Goal: Use online tool/utility: Utilize a website feature to perform a specific function

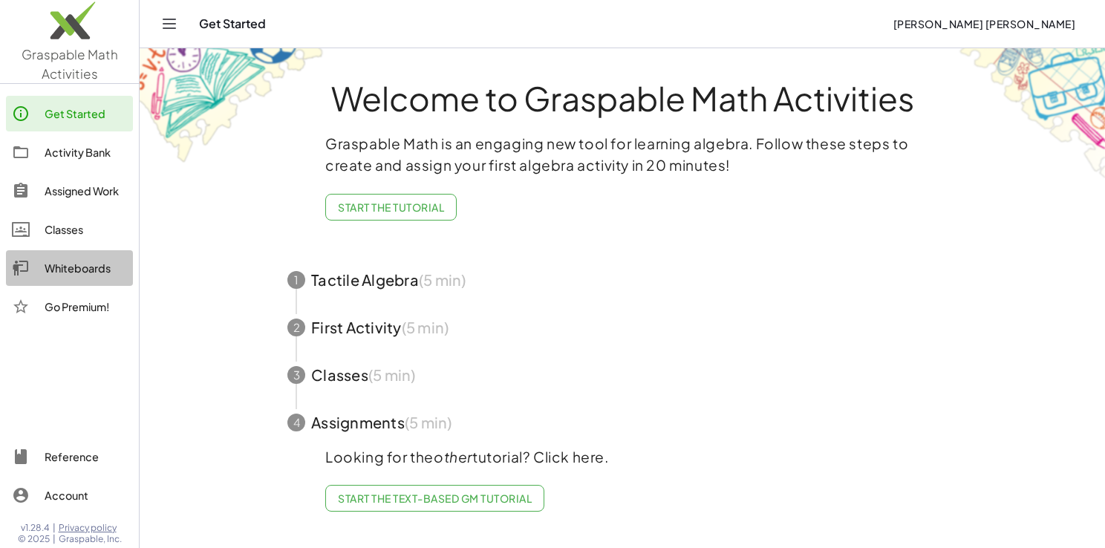
click at [71, 271] on div "Whiteboards" at bounding box center [86, 268] width 82 height 18
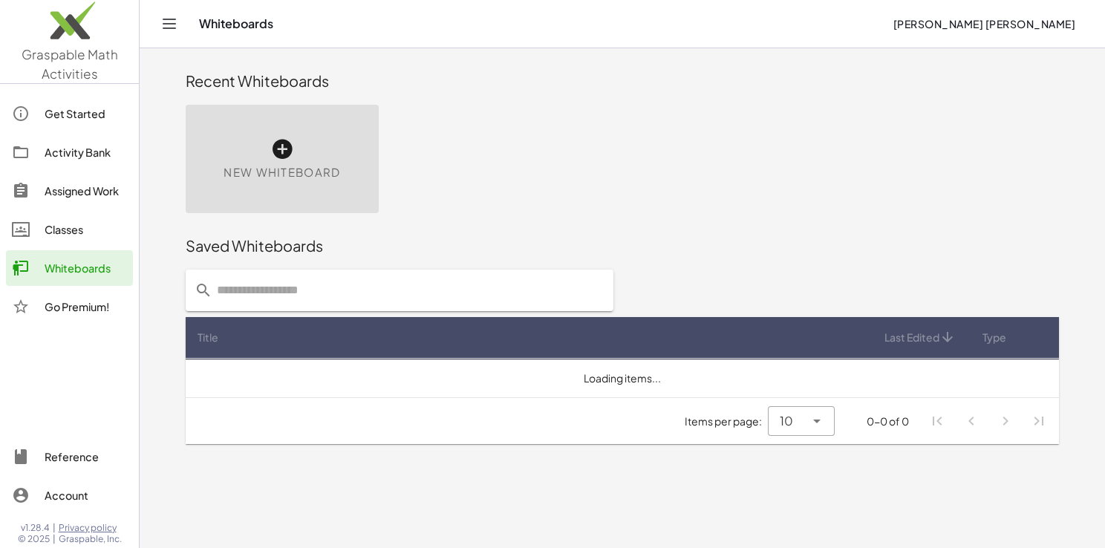
click at [251, 209] on div "New Whiteboard" at bounding box center [282, 159] width 193 height 108
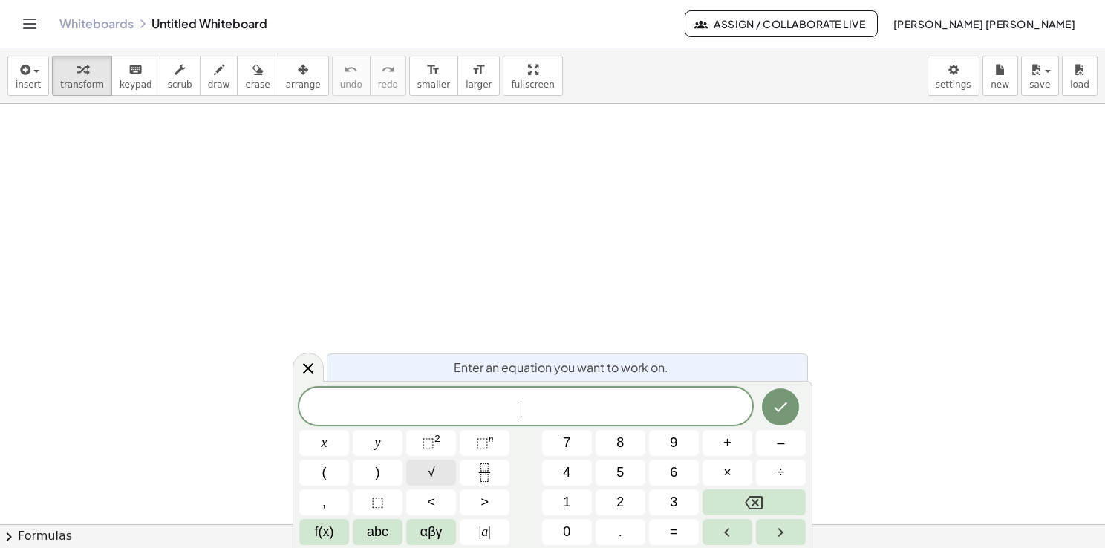
click at [446, 461] on button "√" at bounding box center [431, 473] width 50 height 26
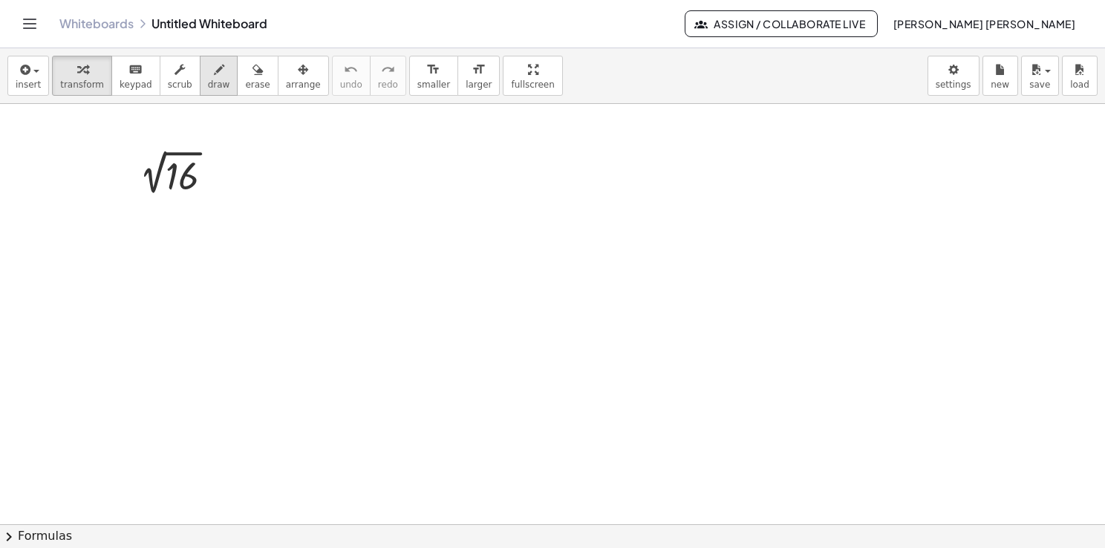
click at [208, 80] on span "draw" at bounding box center [219, 84] width 22 height 10
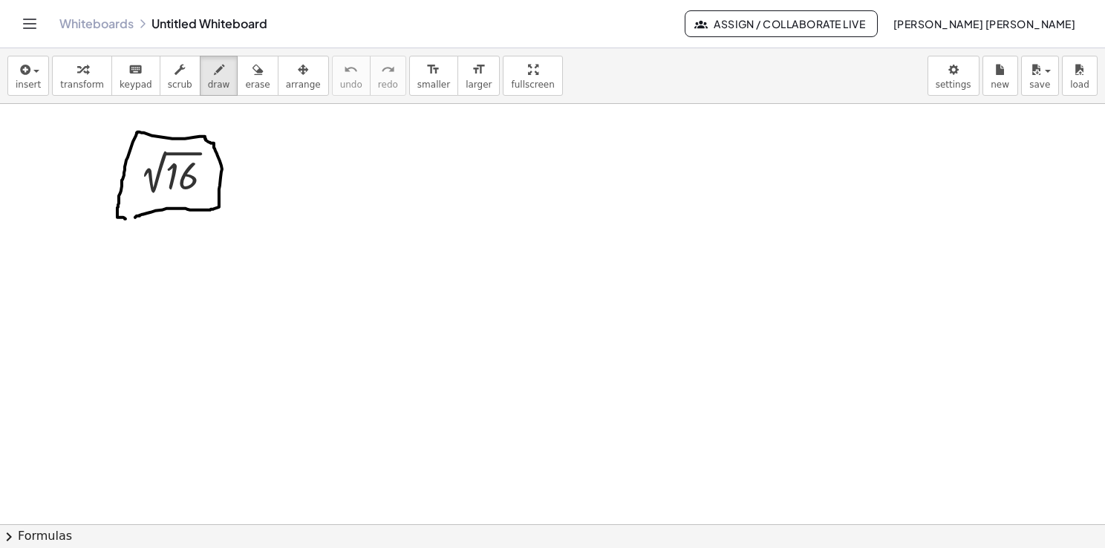
drag, startPoint x: 135, startPoint y: 217, endPoint x: 127, endPoint y: 218, distance: 8.3
click at [127, 218] on div at bounding box center [552, 525] width 1105 height 842
drag, startPoint x: 268, startPoint y: 178, endPoint x: 288, endPoint y: 177, distance: 20.1
click at [288, 177] on div at bounding box center [552, 525] width 1105 height 842
drag, startPoint x: 276, startPoint y: 187, endPoint x: 287, endPoint y: 187, distance: 11.1
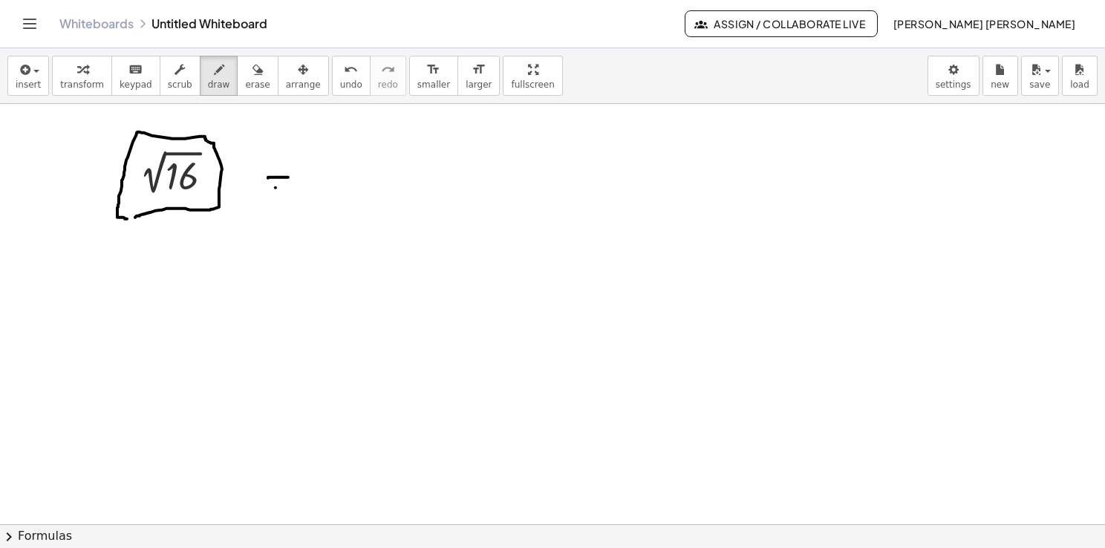
click at [286, 187] on div at bounding box center [552, 525] width 1105 height 842
click at [154, 144] on div at bounding box center [552, 525] width 1105 height 842
click at [23, 89] on span "insert" at bounding box center [28, 84] width 25 height 10
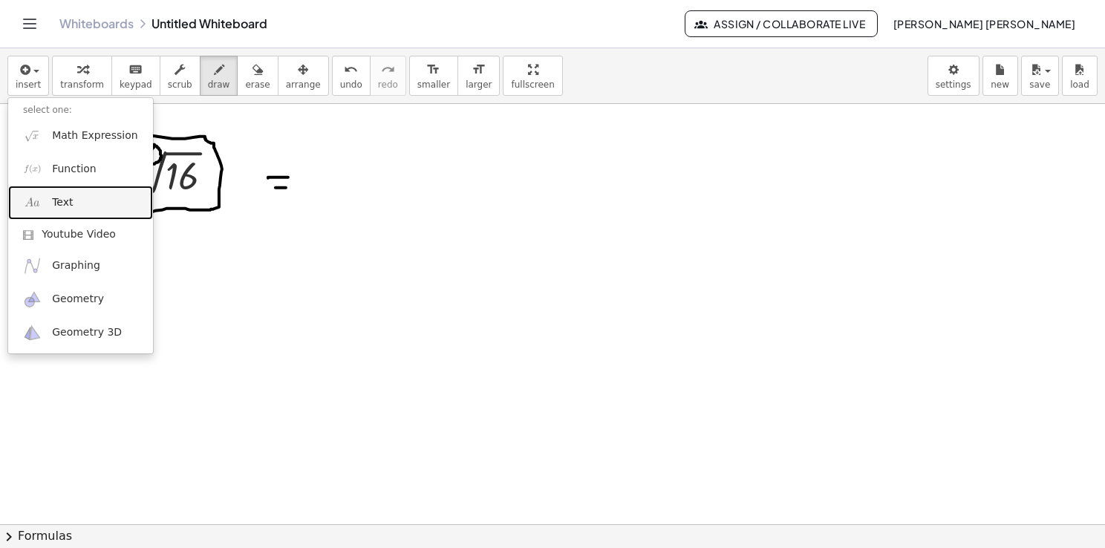
click at [82, 204] on link "Text" at bounding box center [80, 202] width 145 height 33
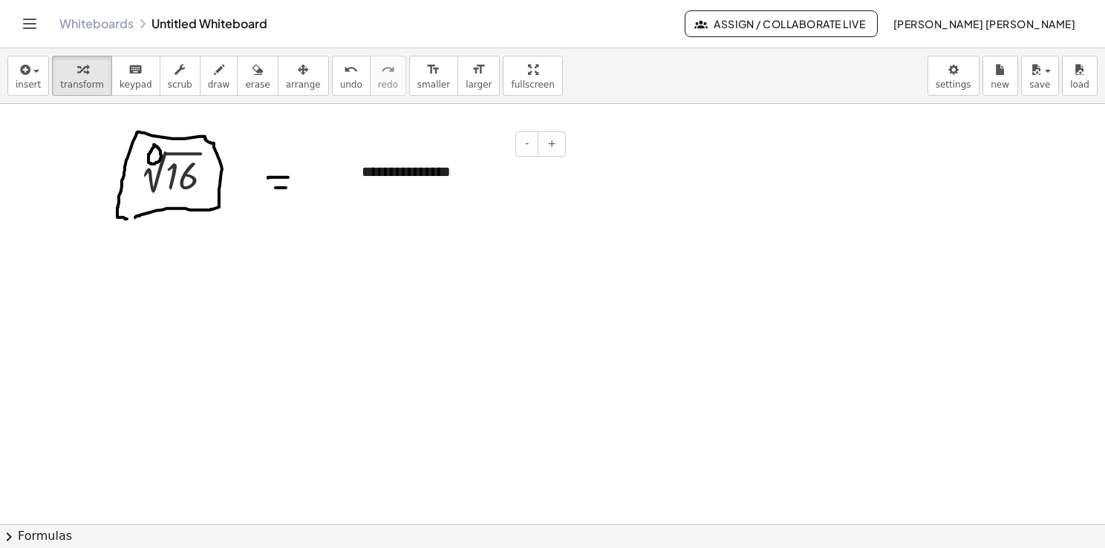
click at [442, 145] on div "- +" at bounding box center [454, 143] width 223 height 25
drag, startPoint x: 346, startPoint y: 193, endPoint x: 60, endPoint y: 302, distance: 305.9
click at [62, 302] on div at bounding box center [69, 286] width 15 height 51
drag, startPoint x: 173, startPoint y: 291, endPoint x: 32, endPoint y: 306, distance: 141.9
click at [32, 306] on div "**********" at bounding box center [552, 525] width 1105 height 842
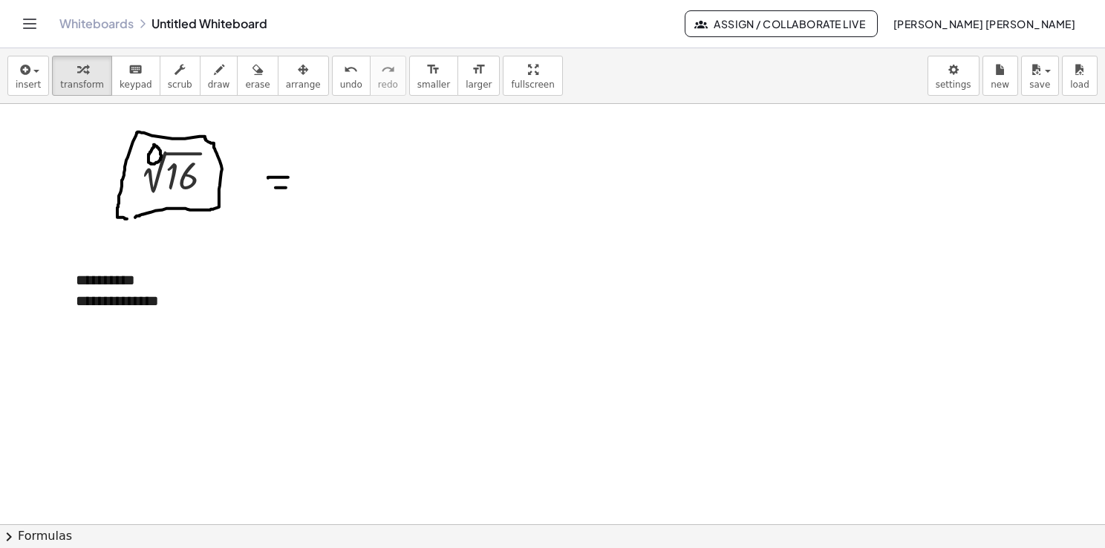
click at [310, 174] on div at bounding box center [552, 525] width 1105 height 842
click at [208, 82] on span "draw" at bounding box center [219, 84] width 22 height 10
drag, startPoint x: 309, startPoint y: 160, endPoint x: 325, endPoint y: 178, distance: 23.7
click at [325, 178] on div at bounding box center [552, 525] width 1105 height 842
drag, startPoint x: 328, startPoint y: 158, endPoint x: 324, endPoint y: 197, distance: 38.8
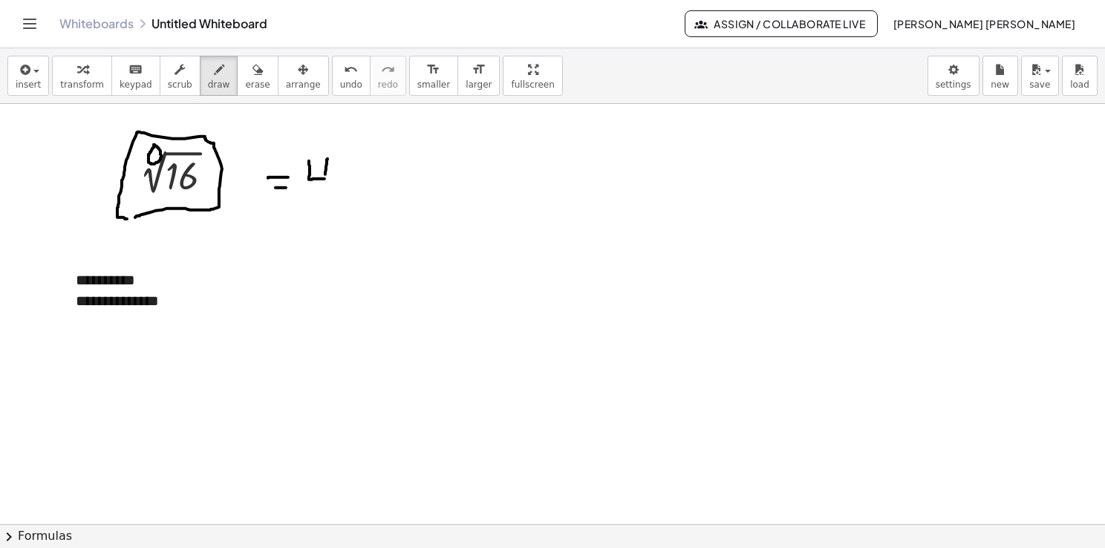
click at [324, 197] on div at bounding box center [552, 525] width 1105 height 842
click at [169, 302] on div at bounding box center [552, 525] width 1105 height 842
click at [39, 91] on button "insert" at bounding box center [28, 76] width 42 height 40
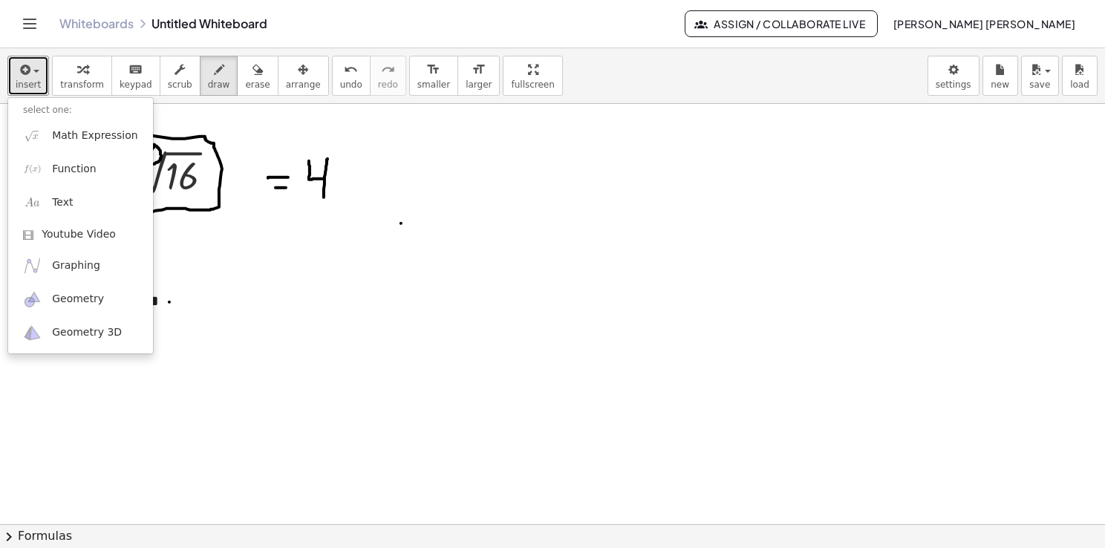
click at [400, 221] on div at bounding box center [552, 525] width 1105 height 842
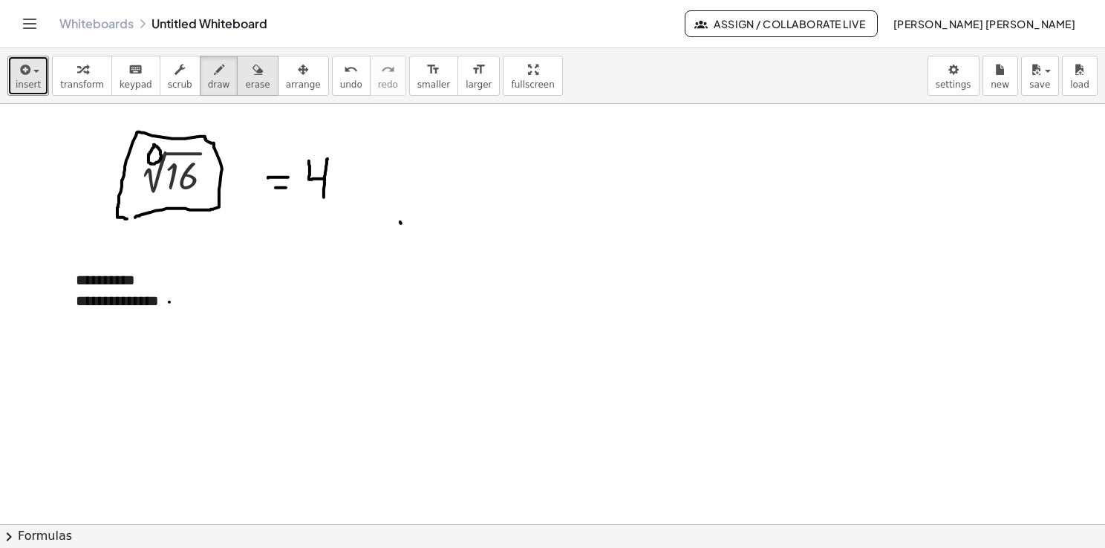
click at [244, 88] on button "erase" at bounding box center [257, 76] width 41 height 40
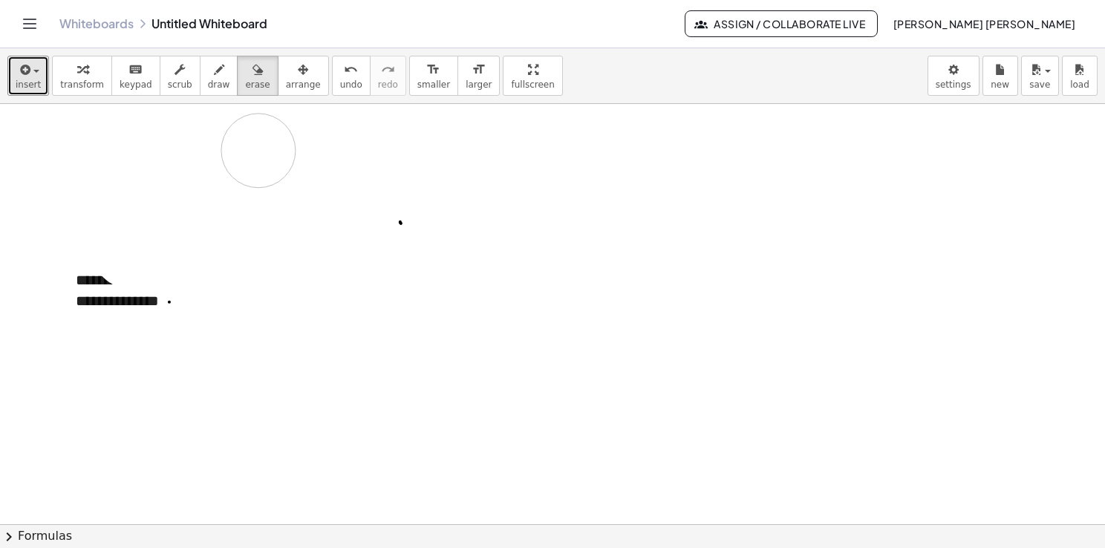
drag, startPoint x: 338, startPoint y: 177, endPoint x: 268, endPoint y: 150, distance: 74.8
click at [273, 145] on div at bounding box center [552, 525] width 1105 height 842
click at [286, 77] on div "button" at bounding box center [303, 69] width 35 height 18
click at [34, 85] on span "insert" at bounding box center [28, 84] width 25 height 10
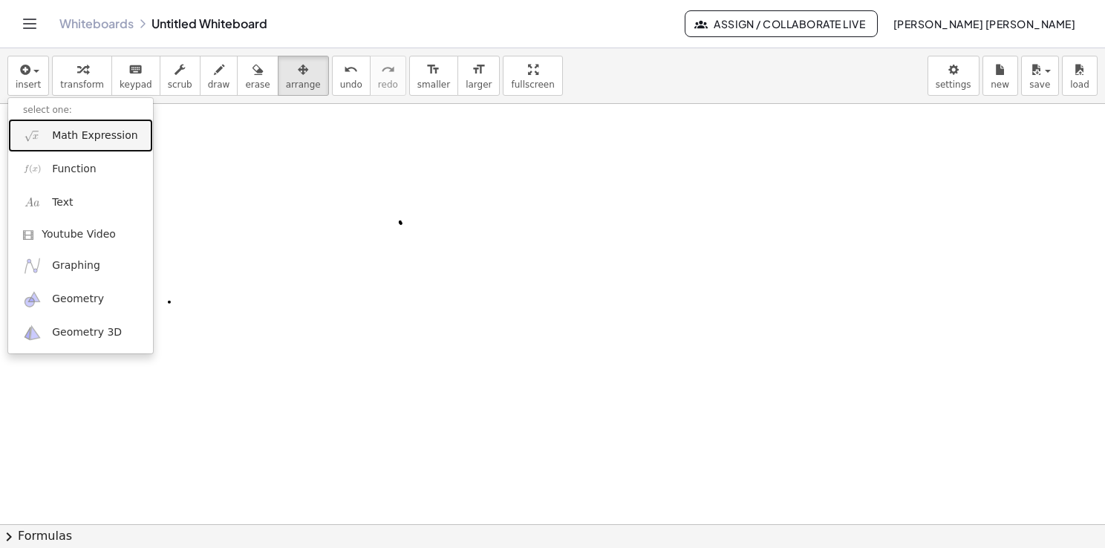
click at [98, 143] on link "Math Expression" at bounding box center [80, 135] width 145 height 33
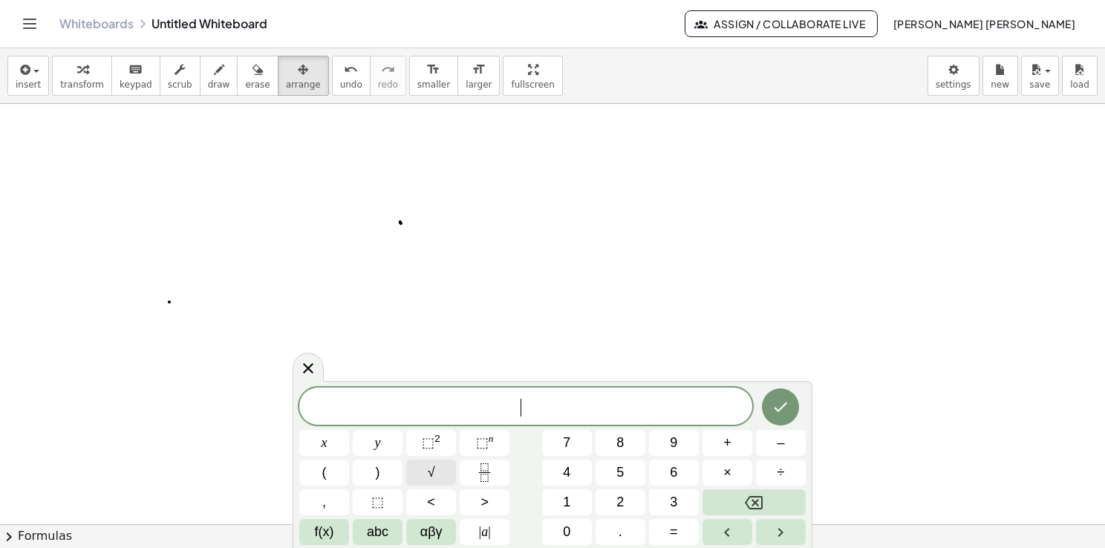
click at [430, 463] on span "√" at bounding box center [431, 473] width 7 height 20
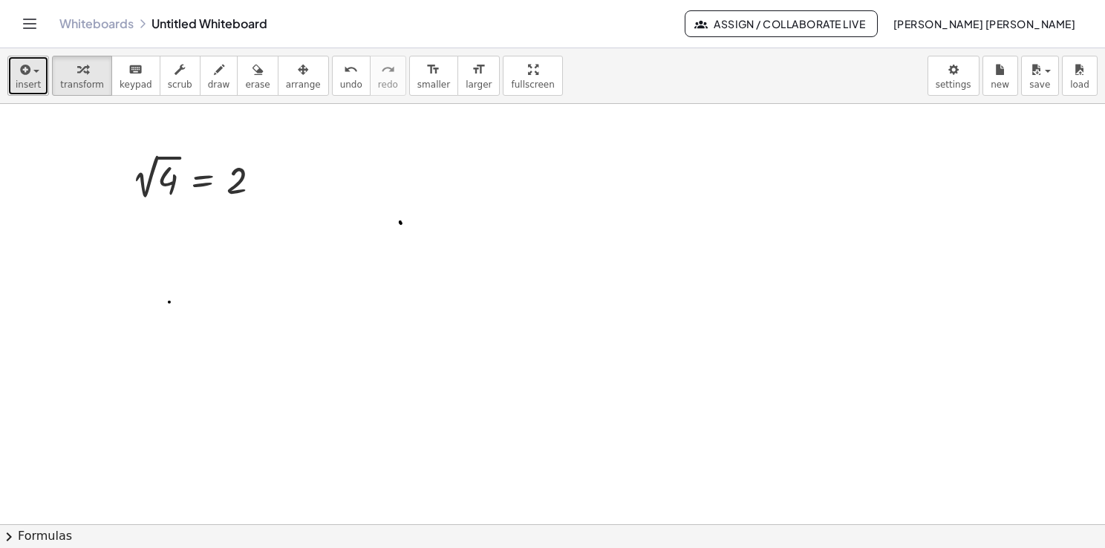
click at [33, 70] on span "button" at bounding box center [36, 71] width 6 height 3
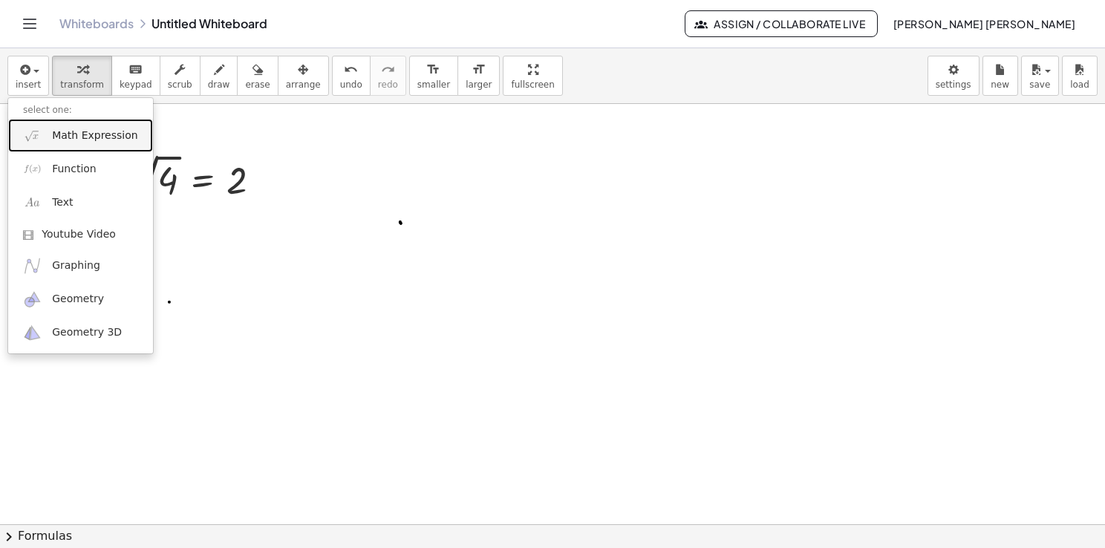
click at [91, 138] on span "Math Expression" at bounding box center [94, 136] width 85 height 15
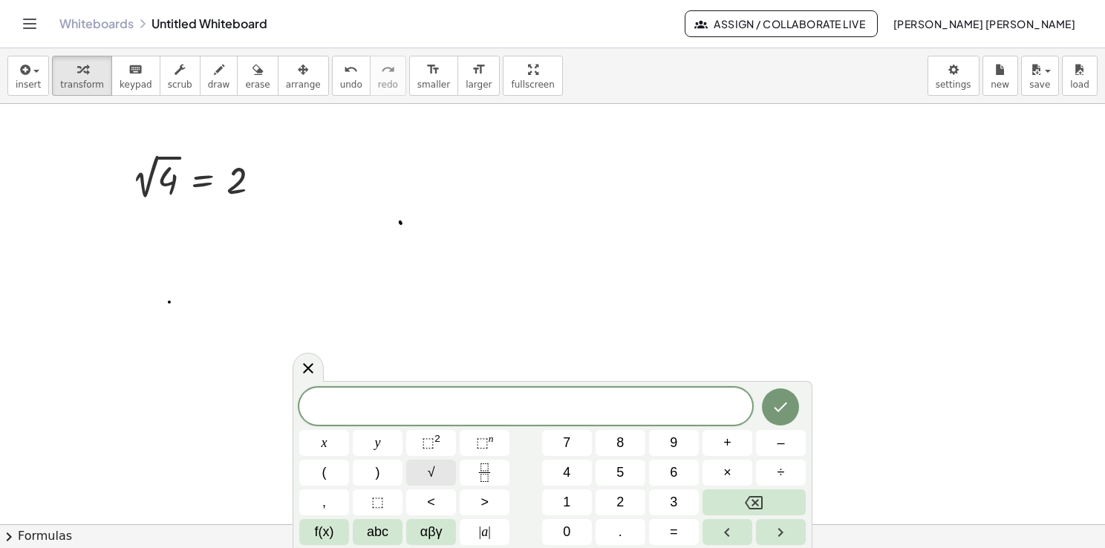
click at [435, 479] on button "√" at bounding box center [431, 473] width 50 height 26
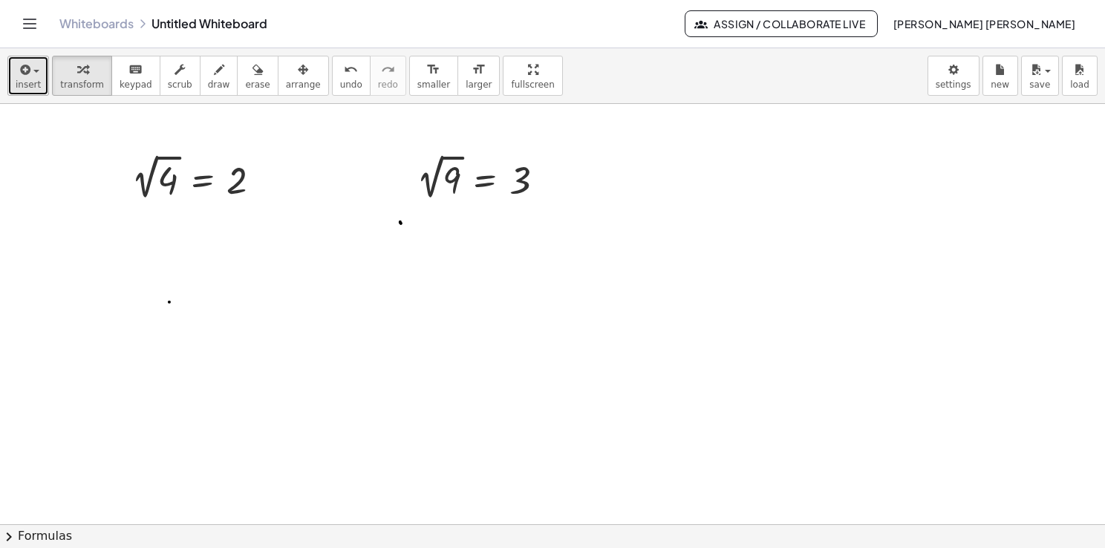
click at [19, 77] on icon "button" at bounding box center [23, 70] width 13 height 18
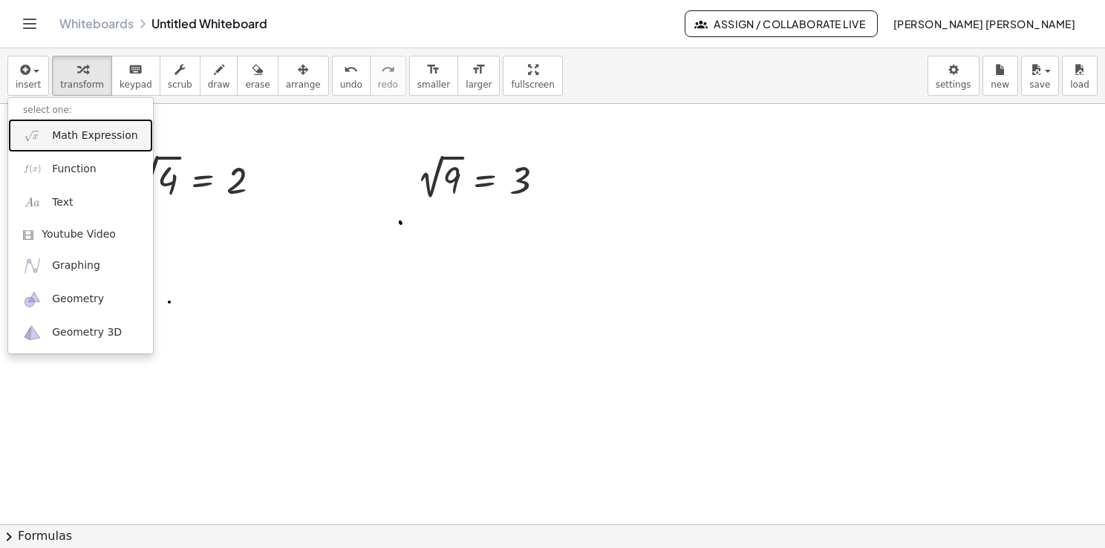
click at [81, 133] on span "Math Expression" at bounding box center [94, 136] width 85 height 15
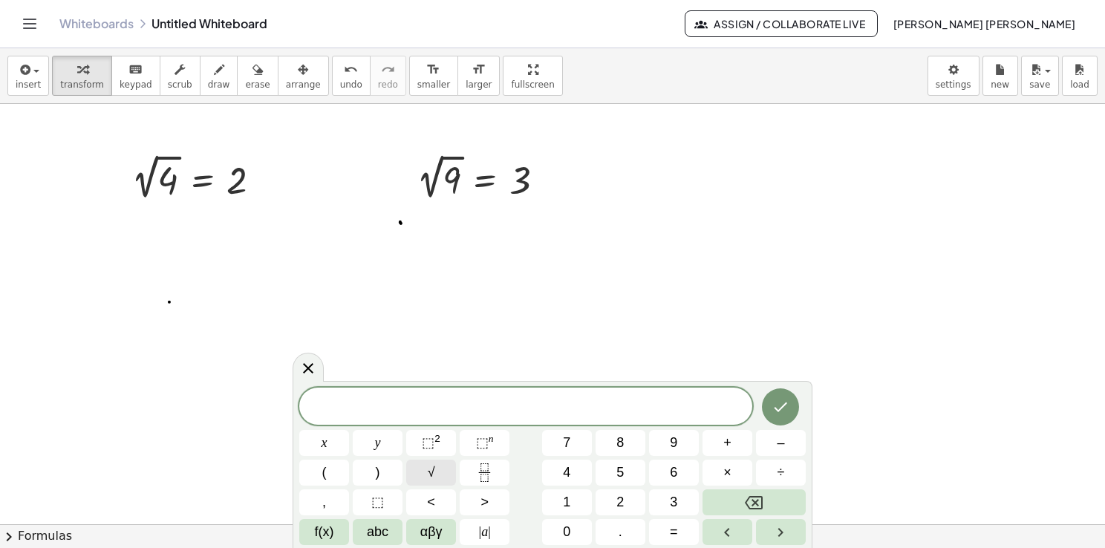
click at [430, 477] on span "√" at bounding box center [431, 473] width 7 height 20
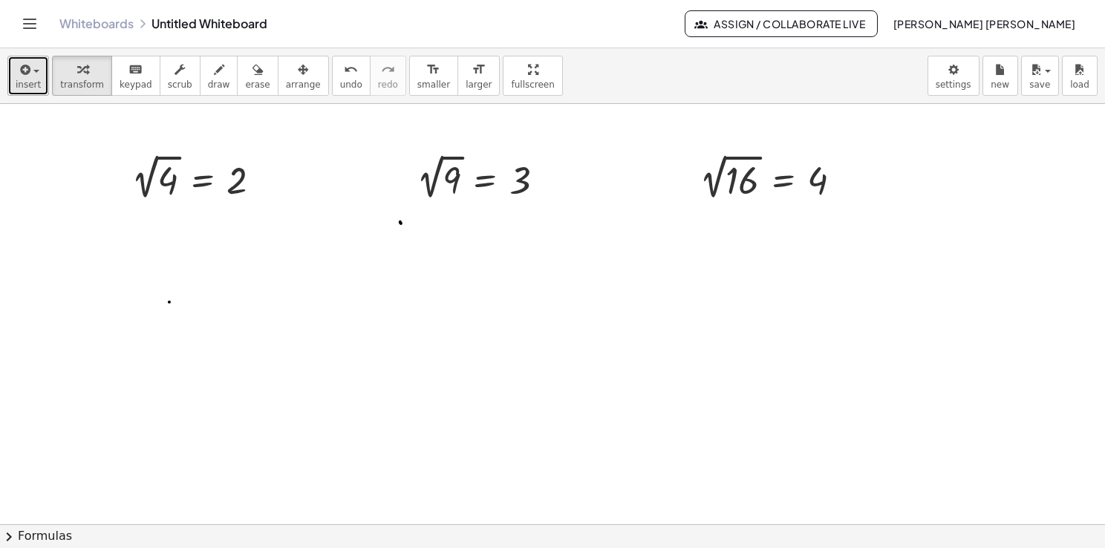
click at [30, 68] on div "button" at bounding box center [28, 69] width 25 height 18
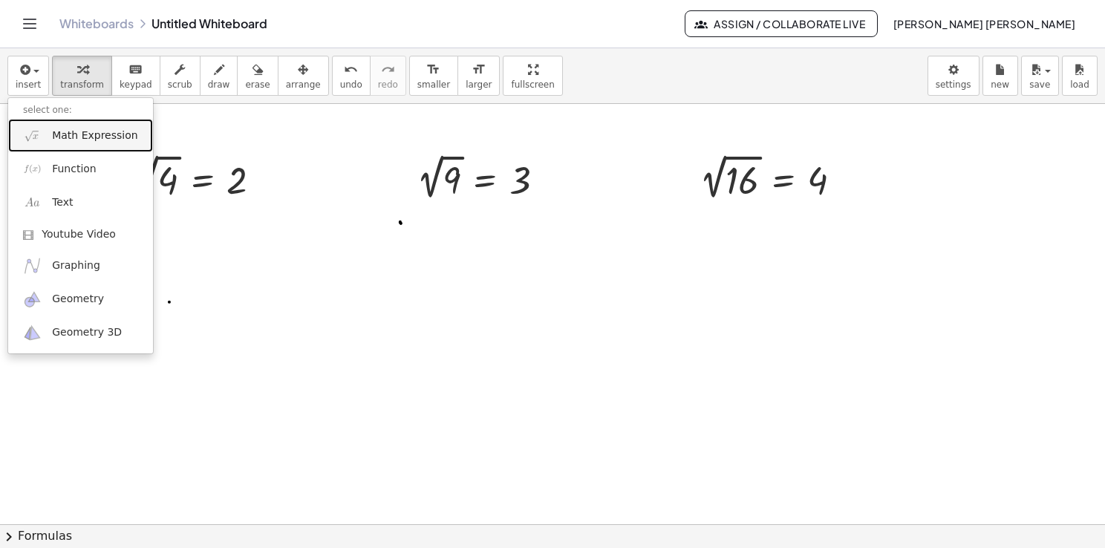
click at [50, 126] on link "Math Expression" at bounding box center [80, 135] width 145 height 33
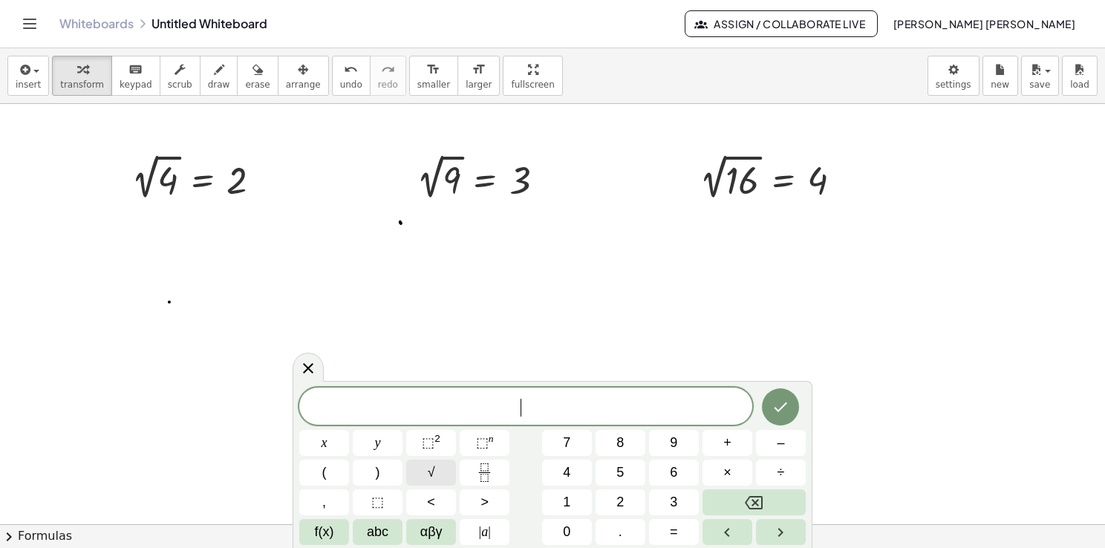
click at [441, 467] on button "√" at bounding box center [431, 473] width 50 height 26
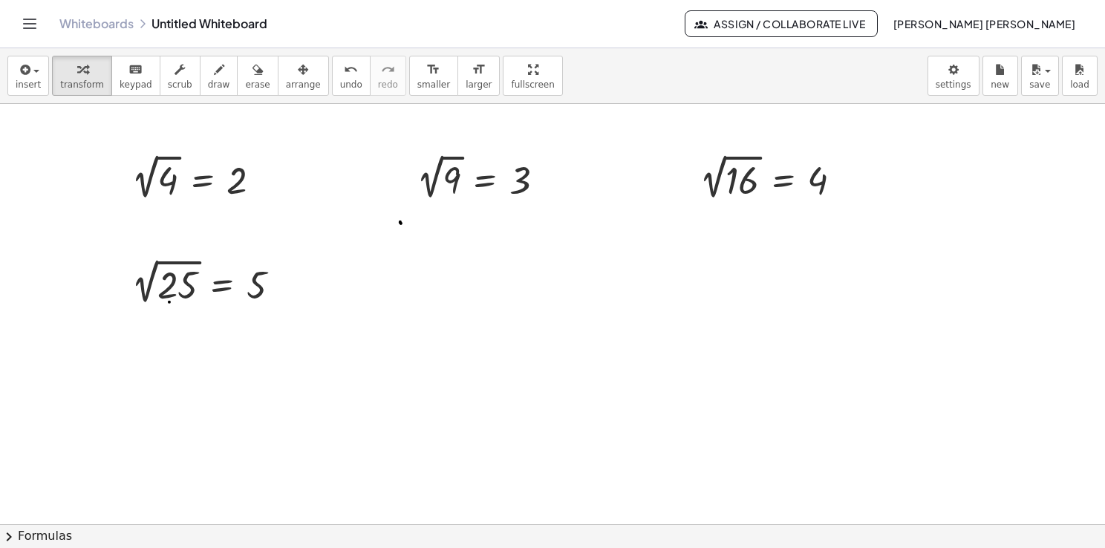
click at [5, 88] on div "insert select one: Math Expression Function Text Youtube Video Graphing Geometr…" at bounding box center [552, 76] width 1105 height 56
click at [19, 84] on span "insert" at bounding box center [28, 84] width 25 height 10
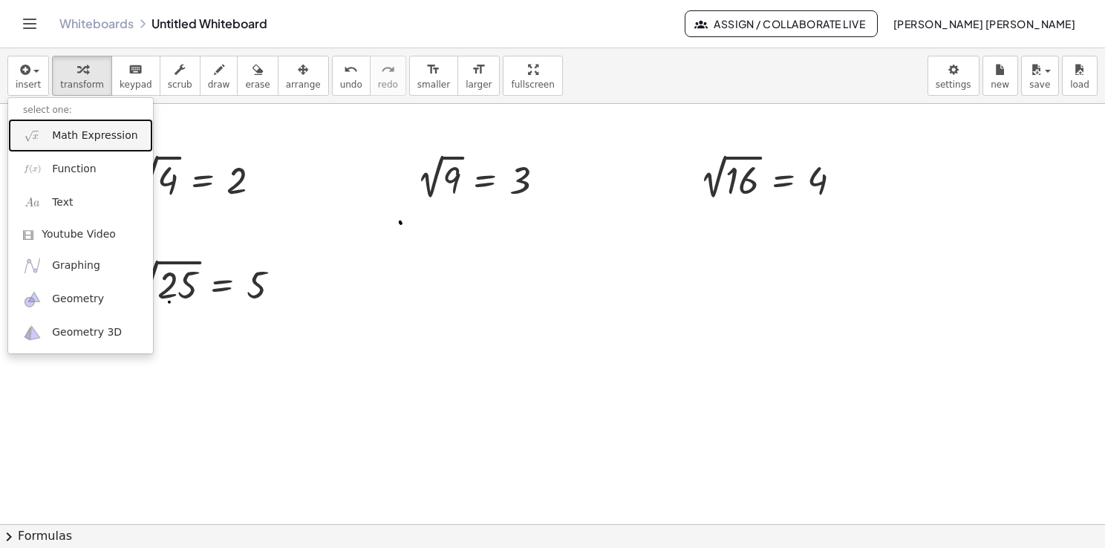
click at [67, 146] on link "Math Expression" at bounding box center [80, 135] width 145 height 33
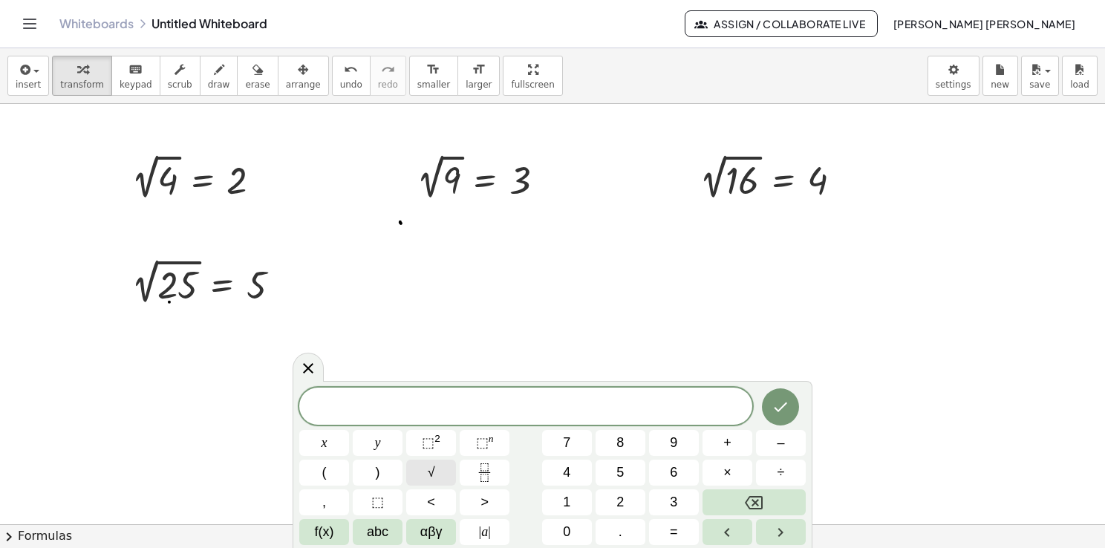
click at [428, 466] on span "√" at bounding box center [431, 473] width 7 height 20
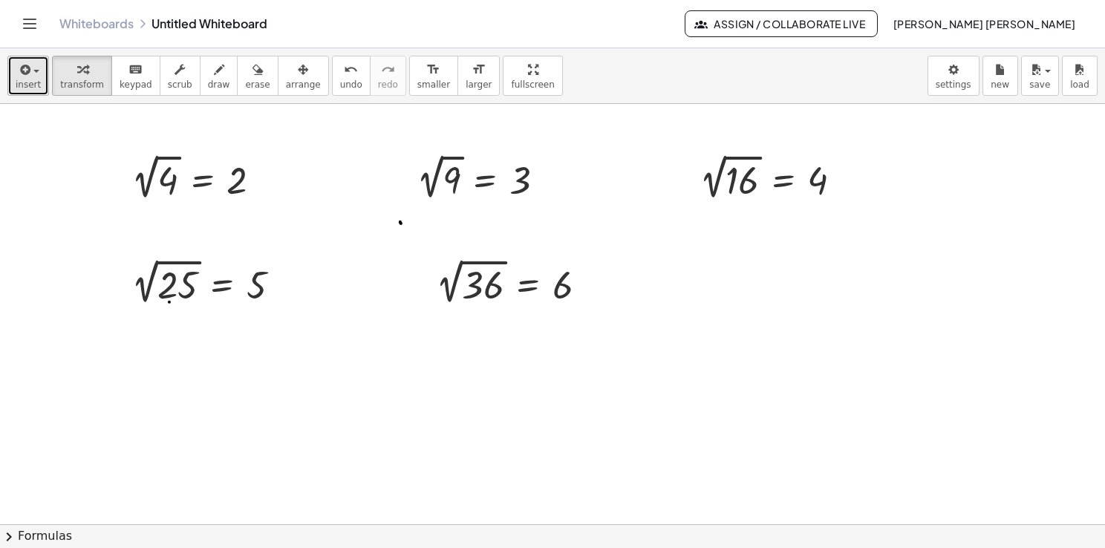
click at [24, 75] on icon "button" at bounding box center [23, 70] width 13 height 18
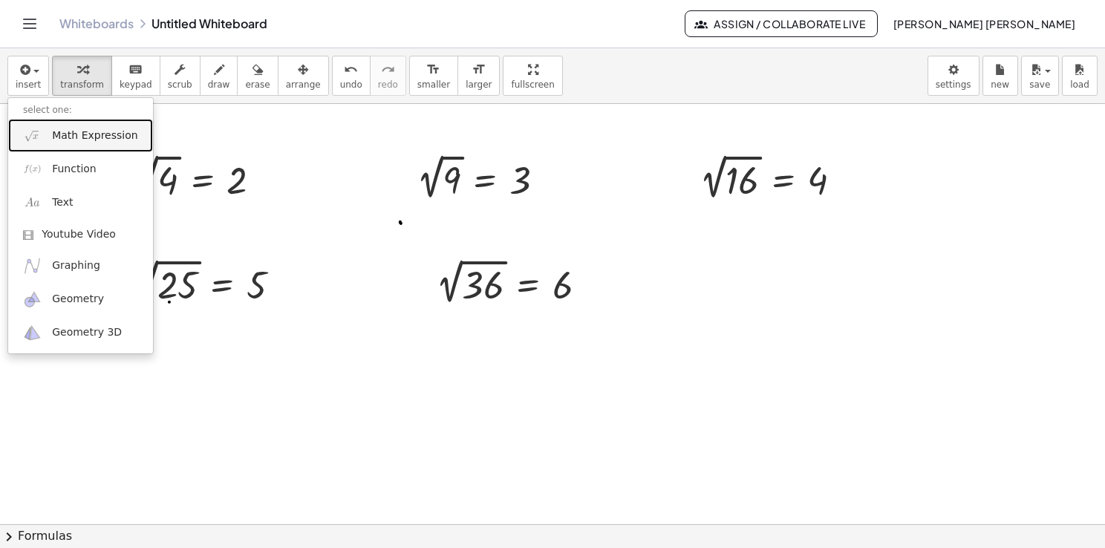
click at [66, 144] on link "Math Expression" at bounding box center [80, 135] width 145 height 33
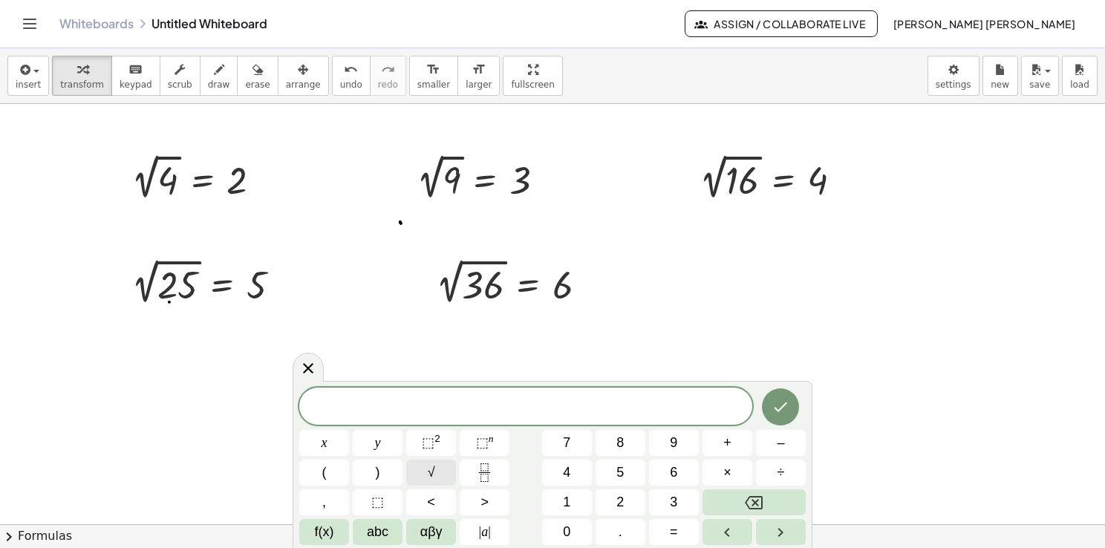
click at [429, 467] on span "√" at bounding box center [431, 473] width 7 height 20
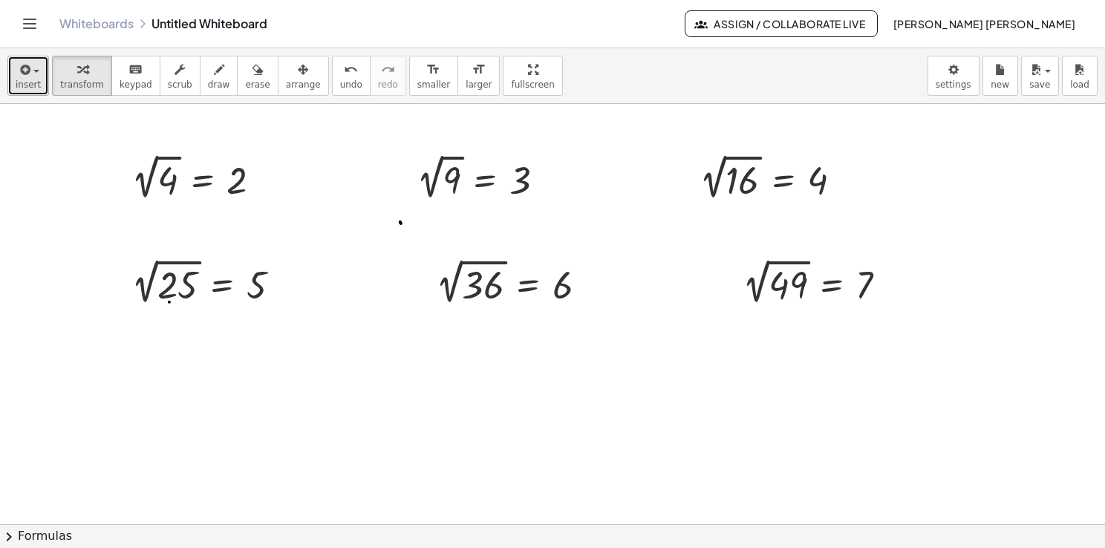
click at [25, 90] on button "insert" at bounding box center [28, 76] width 42 height 40
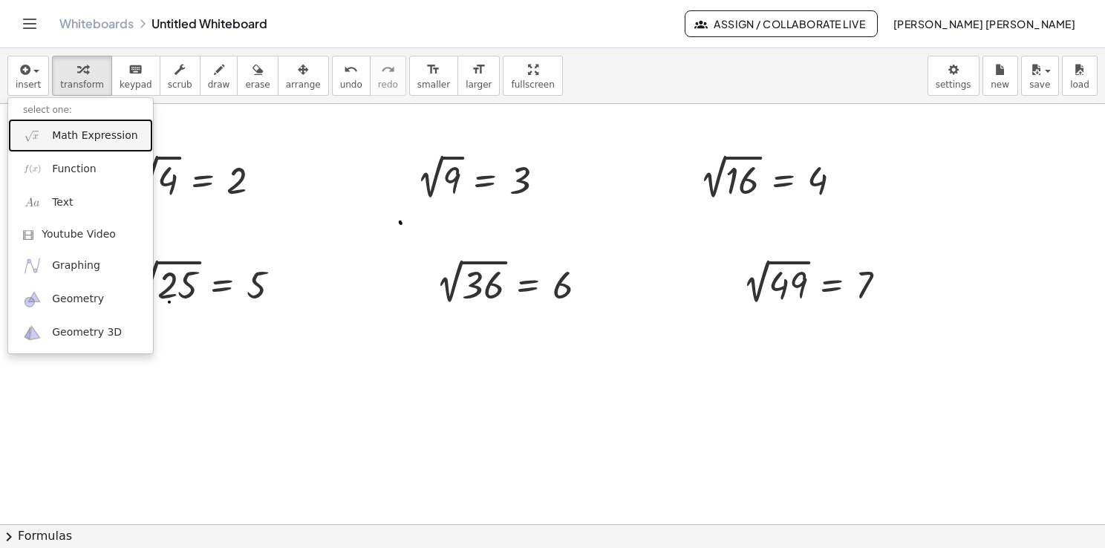
click at [65, 129] on span "Math Expression" at bounding box center [94, 136] width 85 height 15
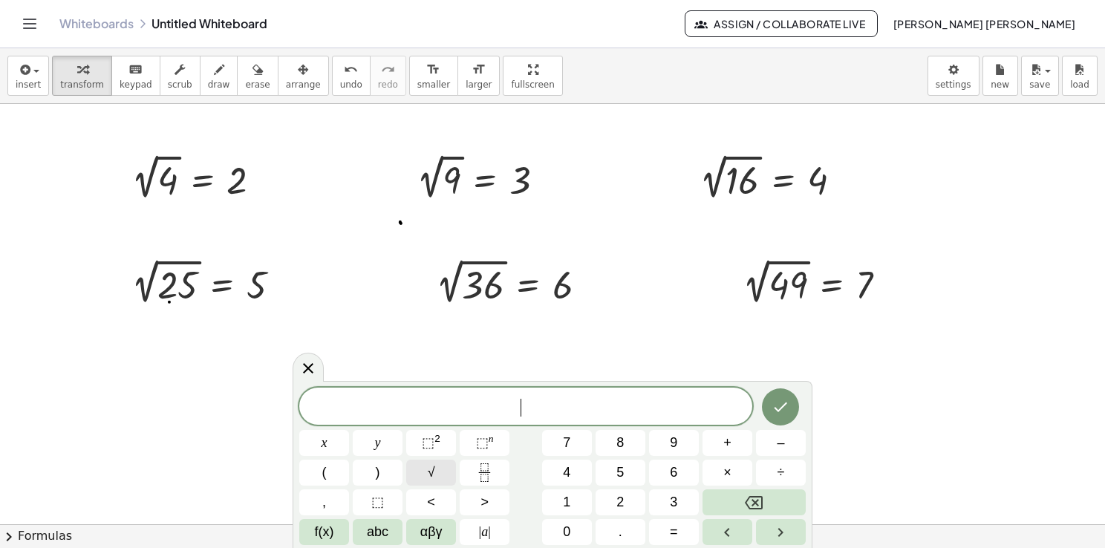
click at [445, 471] on button "√" at bounding box center [431, 473] width 50 height 26
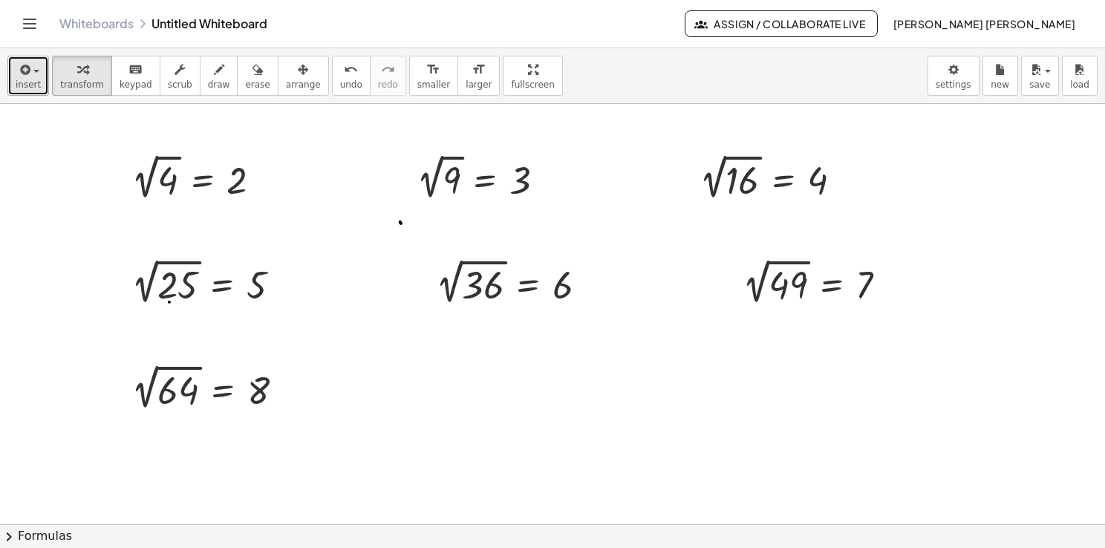
click at [37, 79] on button "insert" at bounding box center [28, 76] width 42 height 40
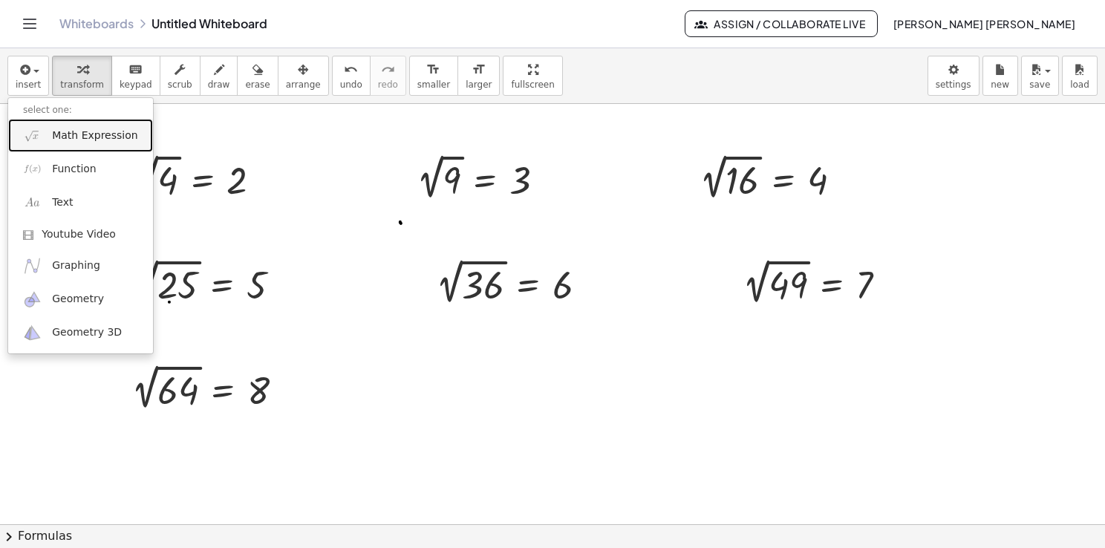
click at [77, 143] on link "Math Expression" at bounding box center [80, 135] width 145 height 33
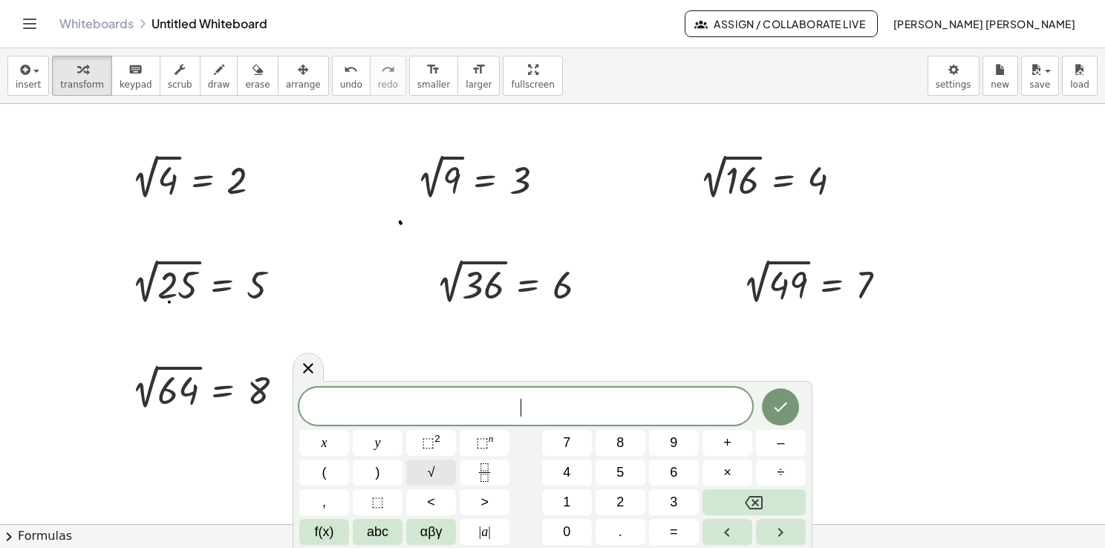
click at [429, 469] on span "√" at bounding box center [431, 473] width 7 height 20
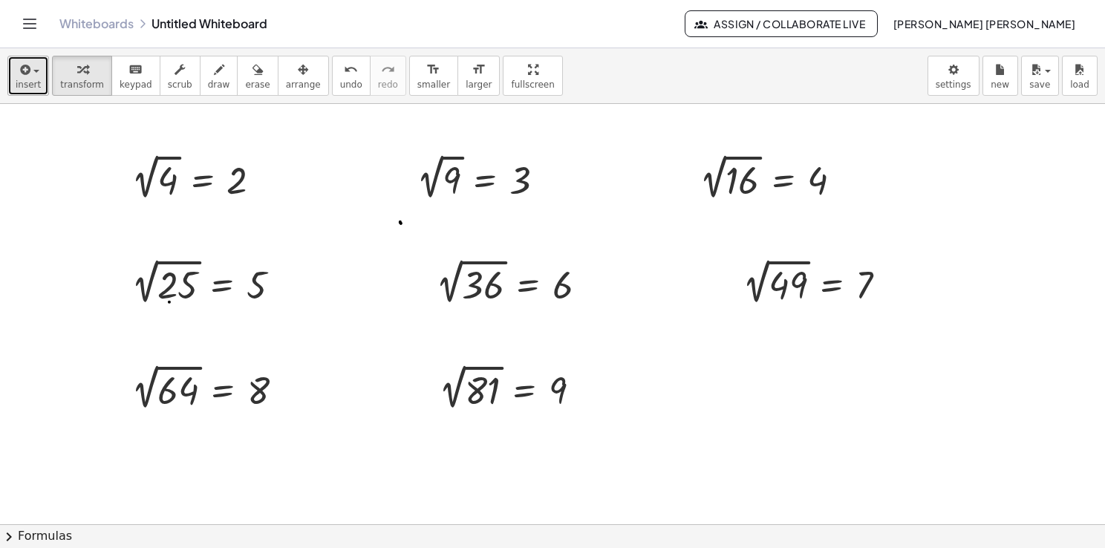
click at [22, 68] on icon "button" at bounding box center [23, 70] width 13 height 18
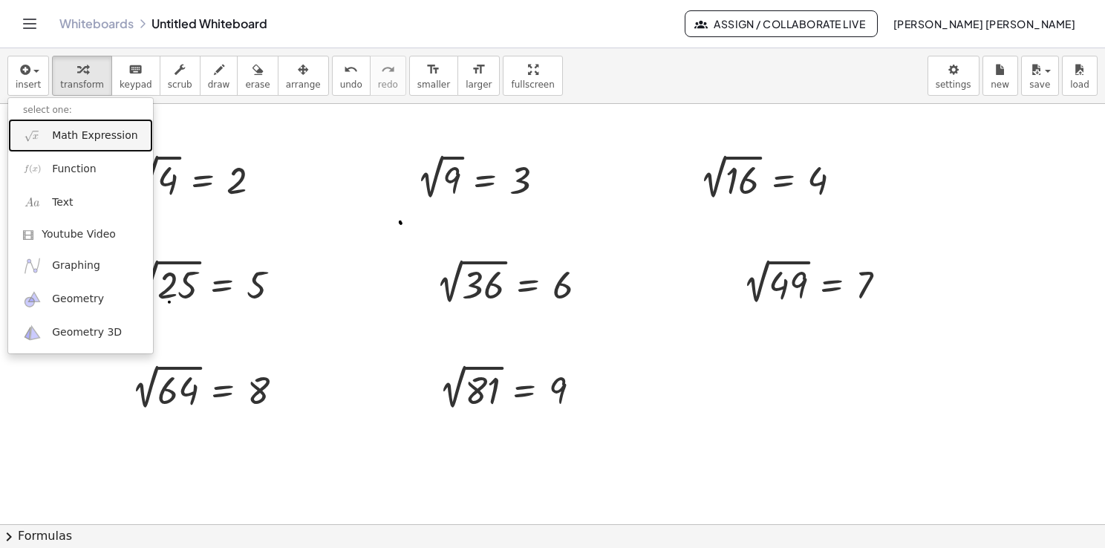
click at [74, 137] on span "Math Expression" at bounding box center [94, 136] width 85 height 15
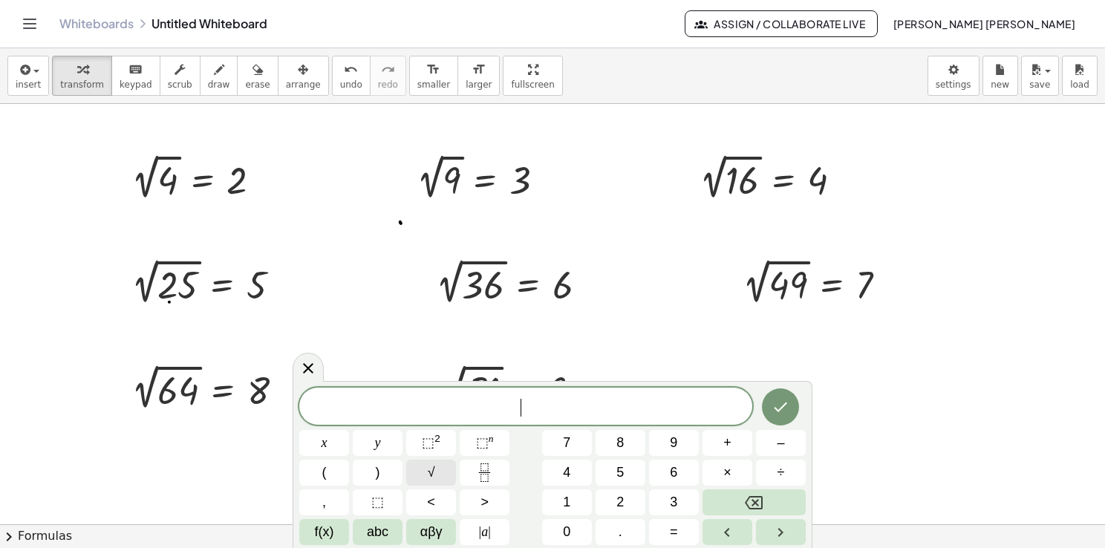
click at [446, 466] on button "√" at bounding box center [431, 473] width 50 height 26
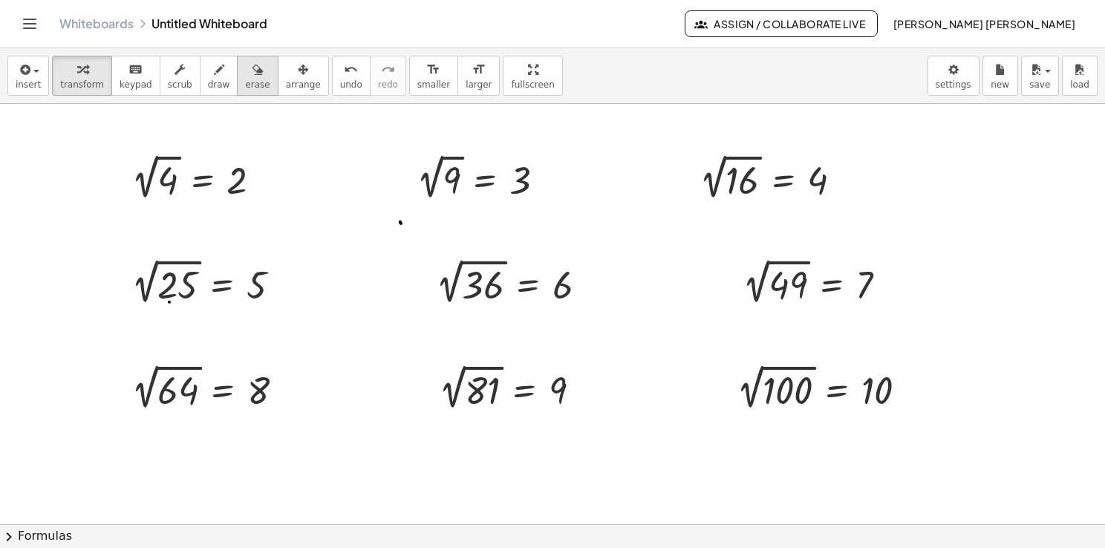
click at [237, 74] on button "erase" at bounding box center [257, 76] width 41 height 40
click at [207, 77] on button "draw" at bounding box center [219, 76] width 39 height 40
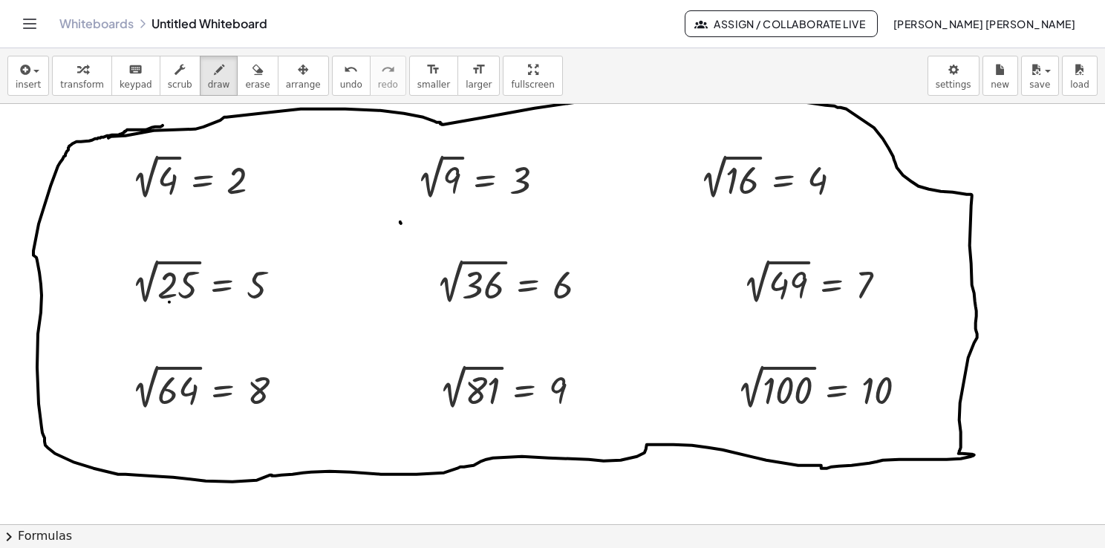
drag, startPoint x: 154, startPoint y: 130, endPoint x: 166, endPoint y: 122, distance: 15.0
click at [166, 122] on div at bounding box center [552, 525] width 1105 height 842
click at [237, 71] on button "erase" at bounding box center [257, 76] width 41 height 40
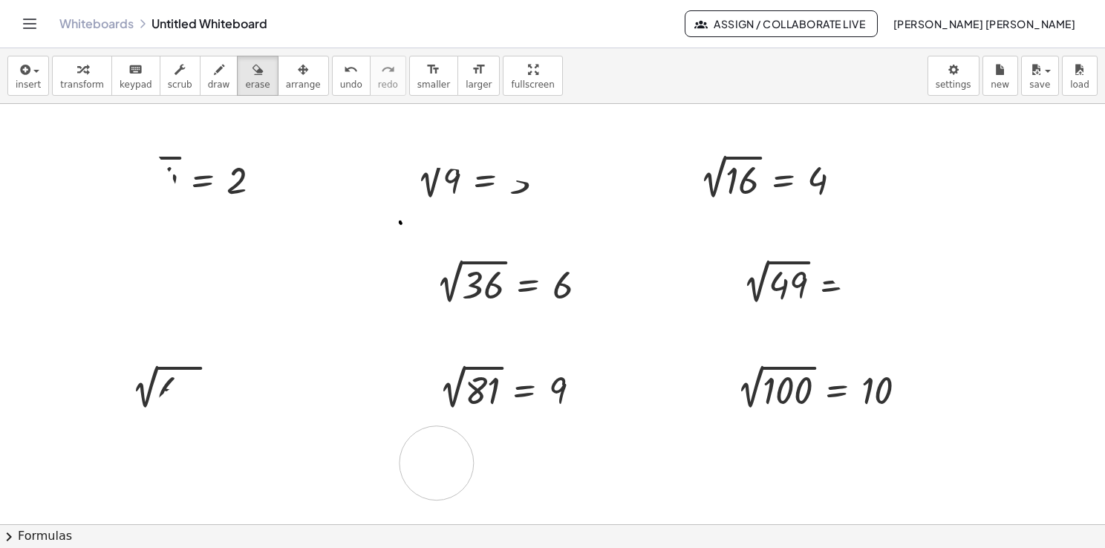
drag, startPoint x: 33, startPoint y: 208, endPoint x: 429, endPoint y: 464, distance: 471.6
click at [429, 463] on div at bounding box center [552, 525] width 1105 height 842
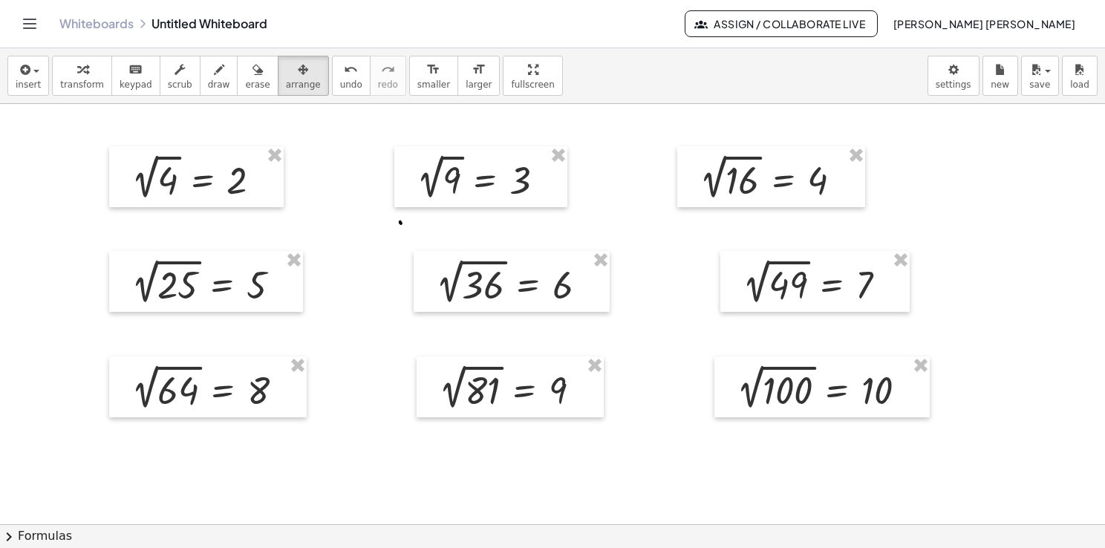
drag, startPoint x: 290, startPoint y: 74, endPoint x: 267, endPoint y: 103, distance: 36.4
click at [289, 74] on button "arrange" at bounding box center [303, 76] width 51 height 40
click at [199, 165] on div at bounding box center [196, 177] width 175 height 62
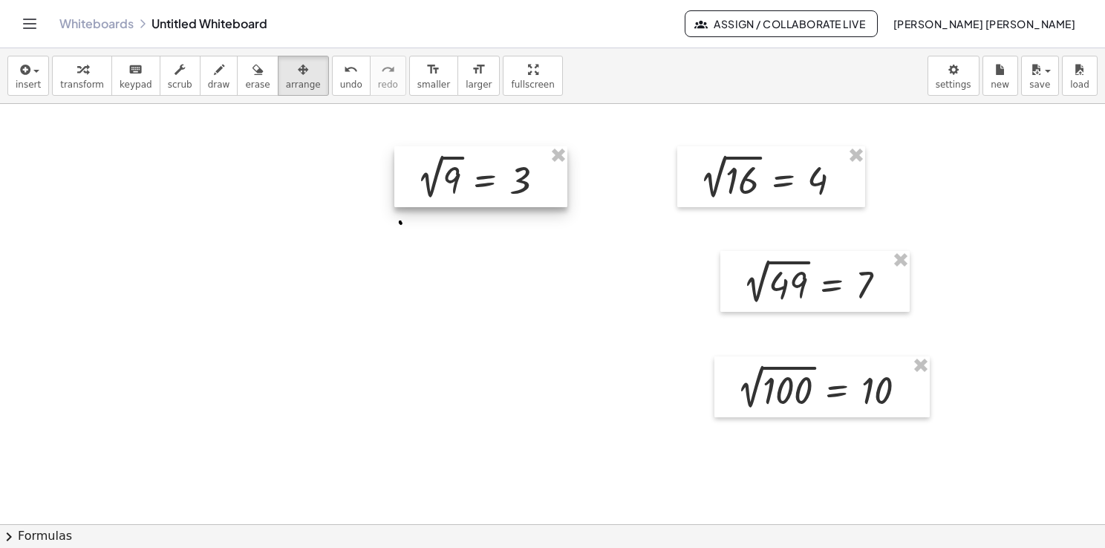
click at [562, 168] on div at bounding box center [480, 177] width 173 height 62
drag, startPoint x: 565, startPoint y: 156, endPoint x: 581, endPoint y: 156, distance: 16.3
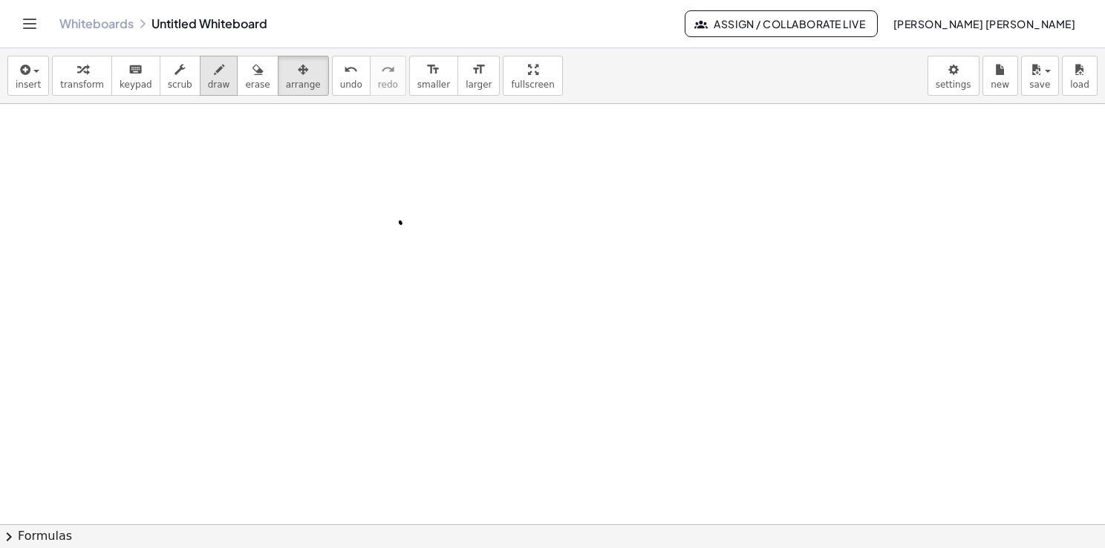
click at [200, 85] on button "draw" at bounding box center [219, 76] width 39 height 40
drag, startPoint x: 158, startPoint y: 169, endPoint x: 140, endPoint y: 227, distance: 61.6
click at [140, 227] on div at bounding box center [552, 525] width 1105 height 842
drag, startPoint x: 185, startPoint y: 132, endPoint x: 193, endPoint y: 150, distance: 19.6
click at [193, 150] on div at bounding box center [552, 525] width 1105 height 842
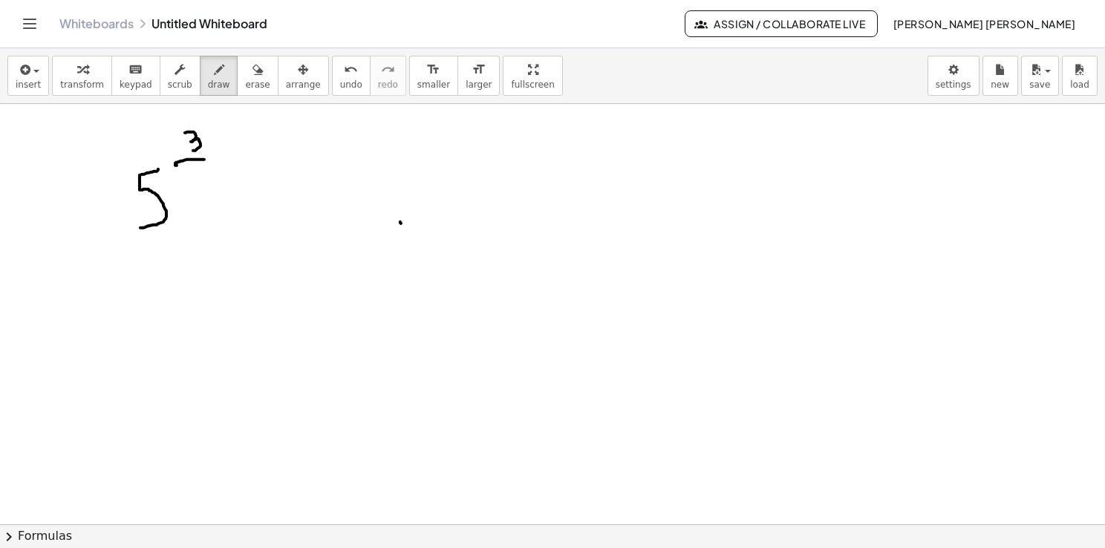
drag, startPoint x: 176, startPoint y: 165, endPoint x: 209, endPoint y: 161, distance: 32.9
click at [208, 159] on div at bounding box center [552, 525] width 1105 height 842
drag, startPoint x: 192, startPoint y: 168, endPoint x: 199, endPoint y: 177, distance: 11.1
click at [198, 177] on div at bounding box center [552, 525] width 1105 height 842
drag, startPoint x: 200, startPoint y: 170, endPoint x: 201, endPoint y: 181, distance: 10.4
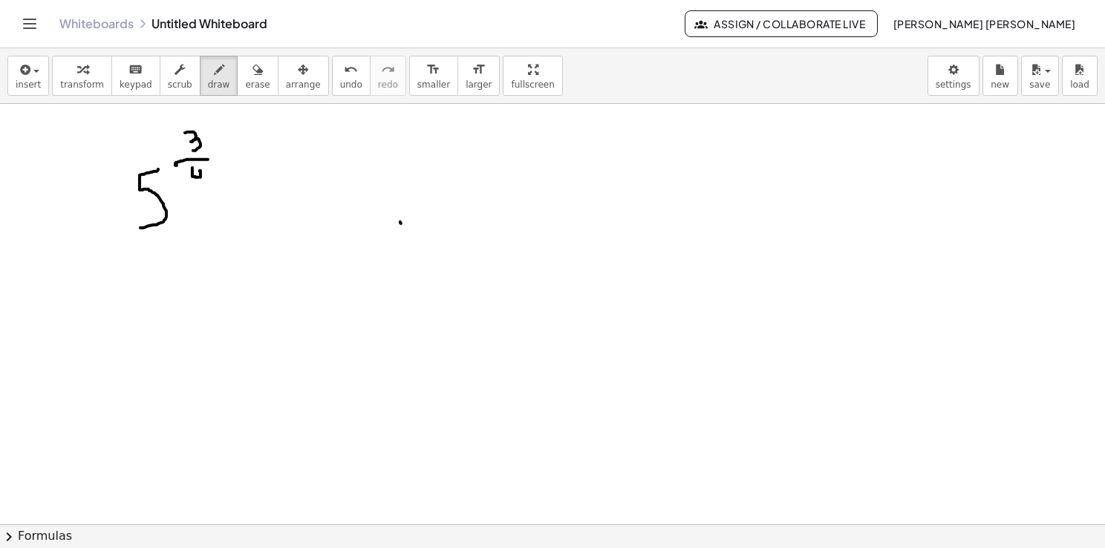
click at [201, 181] on div at bounding box center [552, 525] width 1105 height 842
click at [184, 192] on div at bounding box center [552, 525] width 1105 height 842
drag, startPoint x: 256, startPoint y: 204, endPoint x: 290, endPoint y: 207, distance: 34.3
click at [290, 207] on div at bounding box center [552, 525] width 1105 height 842
drag, startPoint x: 288, startPoint y: 202, endPoint x: 285, endPoint y: 212, distance: 10.8
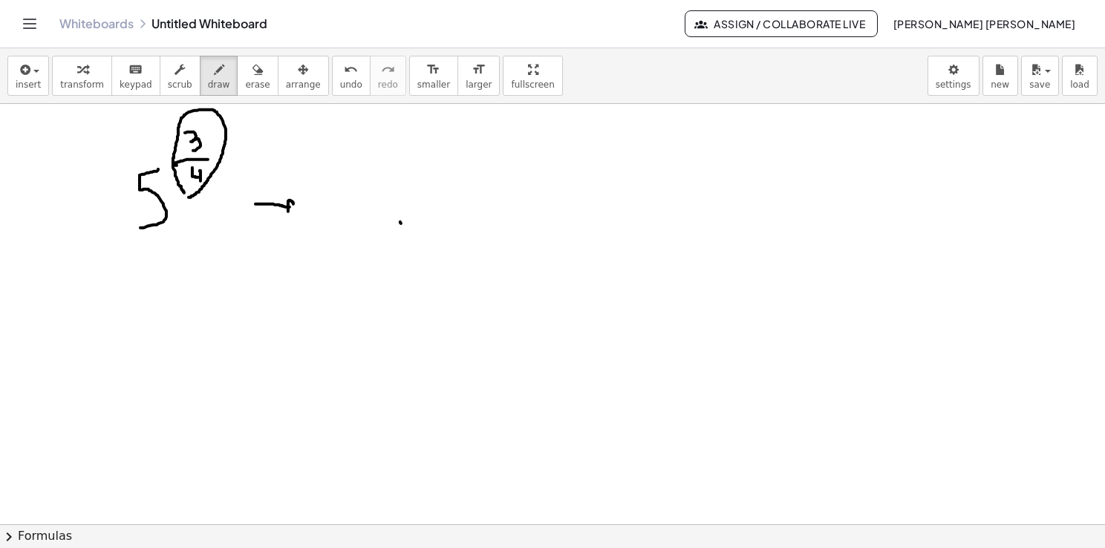
click at [285, 212] on div at bounding box center [552, 525] width 1105 height 842
drag, startPoint x: 231, startPoint y: 129, endPoint x: 247, endPoint y: 128, distance: 16.4
click at [247, 128] on div at bounding box center [552, 525] width 1105 height 842
drag, startPoint x: 247, startPoint y: 128, endPoint x: 244, endPoint y: 135, distance: 8.0
click at [244, 135] on div at bounding box center [552, 525] width 1105 height 842
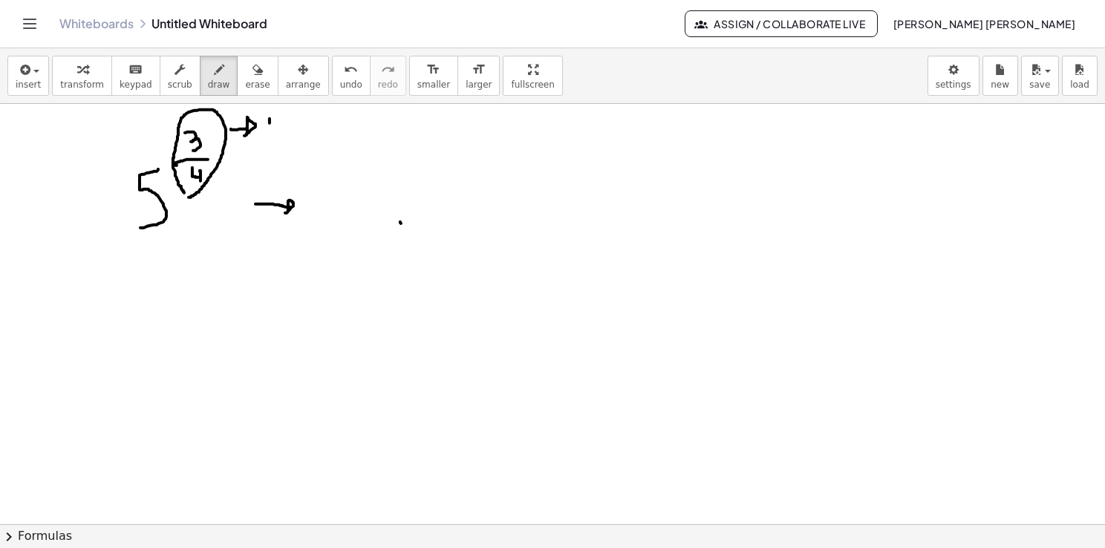
drag, startPoint x: 270, startPoint y: 118, endPoint x: 269, endPoint y: 131, distance: 13.4
click at [269, 133] on div at bounding box center [552, 525] width 1105 height 842
click at [278, 116] on div at bounding box center [552, 525] width 1105 height 842
click at [276, 126] on div at bounding box center [552, 525] width 1105 height 842
drag, startPoint x: 270, startPoint y: 132, endPoint x: 279, endPoint y: 131, distance: 9.0
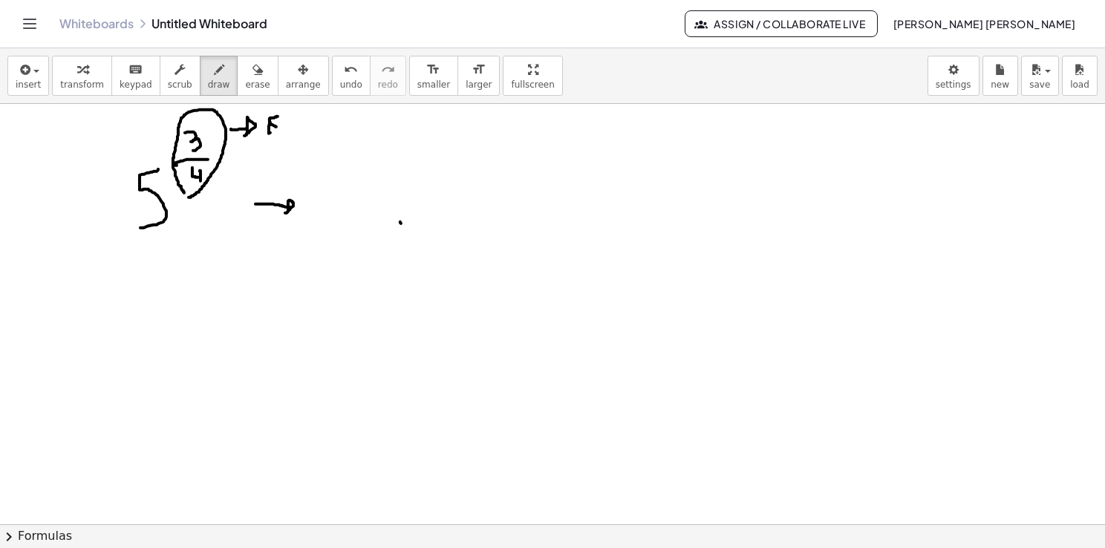
click at [277, 132] on div at bounding box center [552, 525] width 1105 height 842
drag, startPoint x: 284, startPoint y: 123, endPoint x: 291, endPoint y: 129, distance: 9.5
click at [291, 129] on div at bounding box center [552, 525] width 1105 height 842
drag, startPoint x: 292, startPoint y: 123, endPoint x: 285, endPoint y: 132, distance: 11.1
click at [283, 133] on div at bounding box center [552, 525] width 1105 height 842
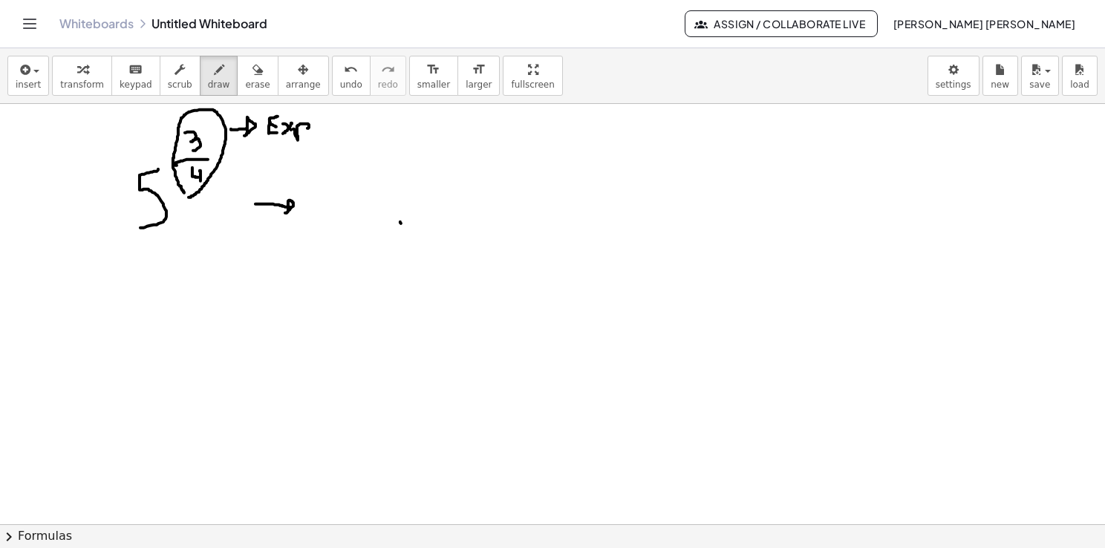
drag, startPoint x: 295, startPoint y: 131, endPoint x: 302, endPoint y: 130, distance: 7.5
click at [304, 129] on div at bounding box center [552, 525] width 1105 height 842
drag, startPoint x: 235, startPoint y: 168, endPoint x: 250, endPoint y: 167, distance: 14.9
click at [250, 168] on div at bounding box center [552, 525] width 1105 height 842
drag, startPoint x: 250, startPoint y: 163, endPoint x: 250, endPoint y: 175, distance: 11.9
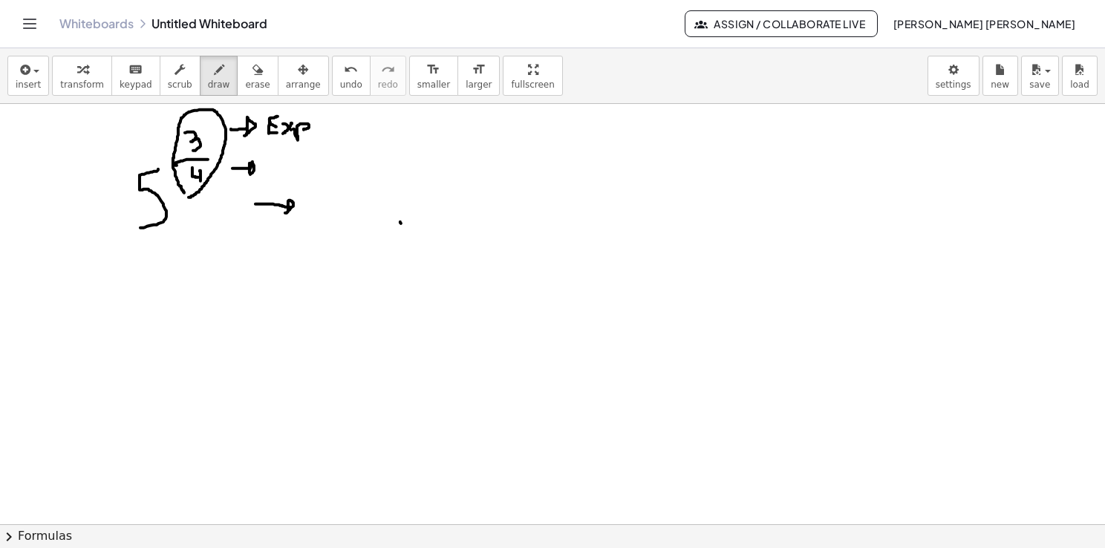
click at [250, 175] on div at bounding box center [552, 525] width 1105 height 842
drag, startPoint x: 270, startPoint y: 156, endPoint x: 270, endPoint y: 170, distance: 14.1
click at [270, 170] on div at bounding box center [552, 525] width 1105 height 842
click at [276, 154] on div at bounding box center [552, 525] width 1105 height 842
drag, startPoint x: 264, startPoint y: 172, endPoint x: 273, endPoint y: 172, distance: 8.9
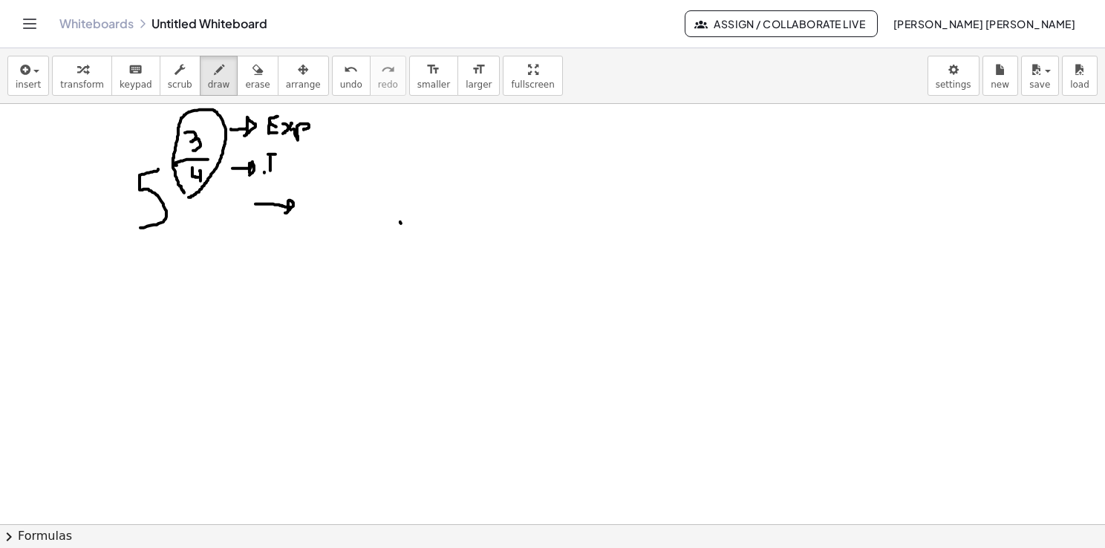
click at [273, 172] on div at bounding box center [552, 525] width 1105 height 842
drag, startPoint x: 283, startPoint y: 165, endPoint x: 291, endPoint y: 169, distance: 9.0
click at [290, 169] on div at bounding box center [552, 525] width 1105 height 842
click at [311, 161] on div at bounding box center [552, 525] width 1105 height 842
drag, startPoint x: 318, startPoint y: 157, endPoint x: 319, endPoint y: 168, distance: 11.2
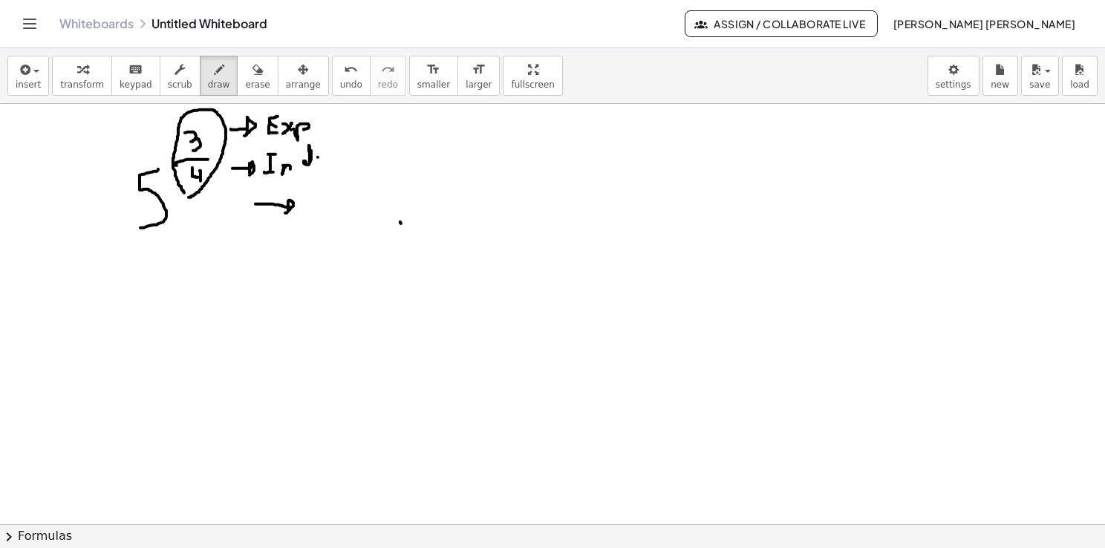
click at [319, 168] on div at bounding box center [552, 525] width 1105 height 842
click at [324, 145] on div at bounding box center [552, 525] width 1105 height 842
drag, startPoint x: 333, startPoint y: 157, endPoint x: 339, endPoint y: 165, distance: 10.1
click at [339, 165] on div at bounding box center [552, 525] width 1105 height 842
click at [353, 159] on div at bounding box center [552, 525] width 1105 height 842
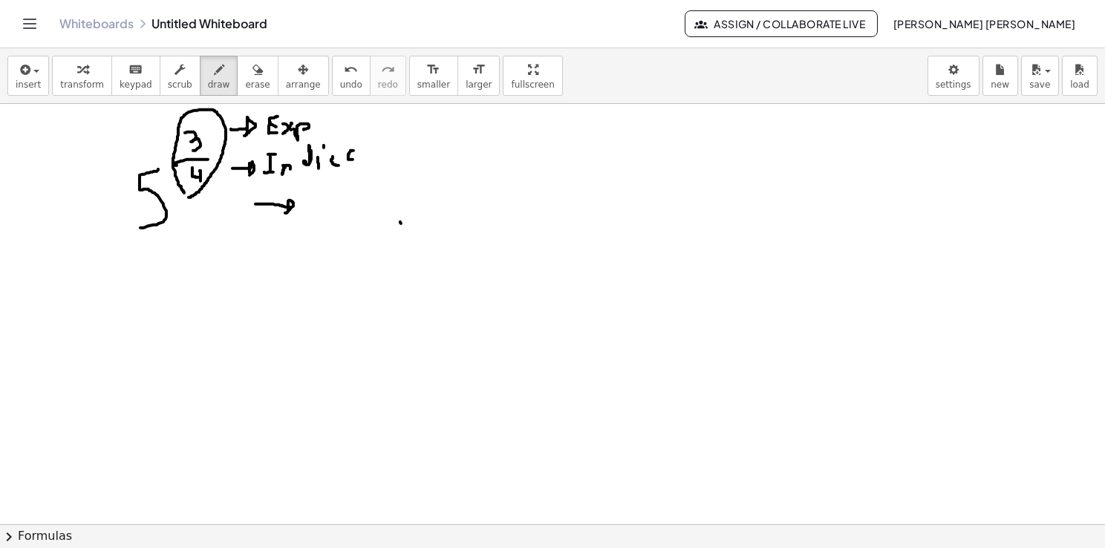
click at [349, 154] on div at bounding box center [552, 525] width 1105 height 842
drag, startPoint x: 340, startPoint y: 210, endPoint x: 493, endPoint y: 169, distance: 158.6
click at [493, 168] on div at bounding box center [552, 525] width 1105 height 842
drag, startPoint x: 345, startPoint y: 178, endPoint x: 353, endPoint y: 183, distance: 9.7
click at [353, 183] on div at bounding box center [552, 525] width 1105 height 842
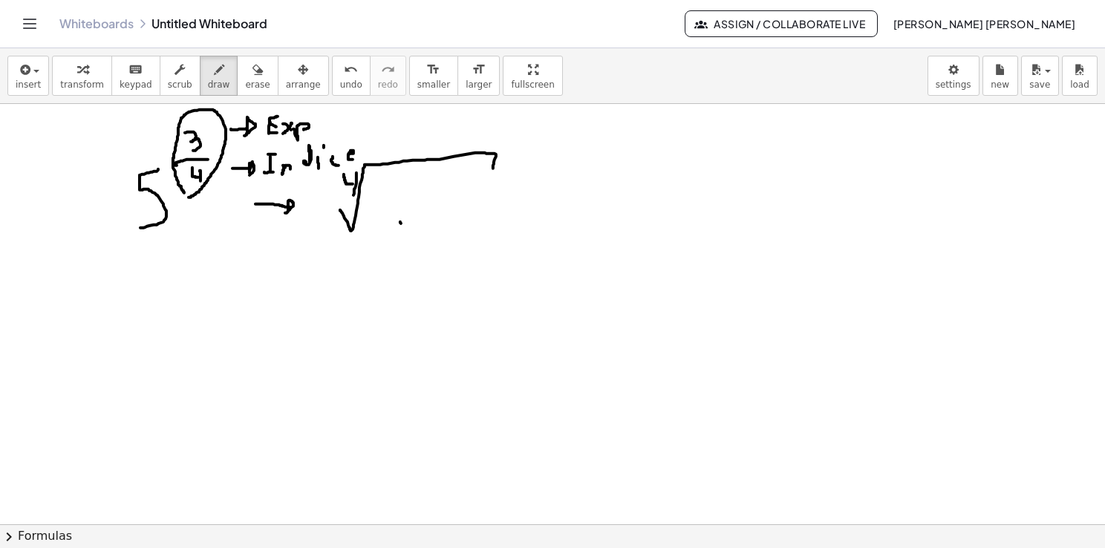
drag, startPoint x: 357, startPoint y: 173, endPoint x: 354, endPoint y: 198, distance: 24.7
click at [354, 198] on div at bounding box center [552, 525] width 1105 height 842
drag, startPoint x: 404, startPoint y: 190, endPoint x: 391, endPoint y: 218, distance: 30.9
click at [392, 219] on div at bounding box center [552, 525] width 1105 height 842
drag, startPoint x: 412, startPoint y: 182, endPoint x: 410, endPoint y: 195, distance: 12.7
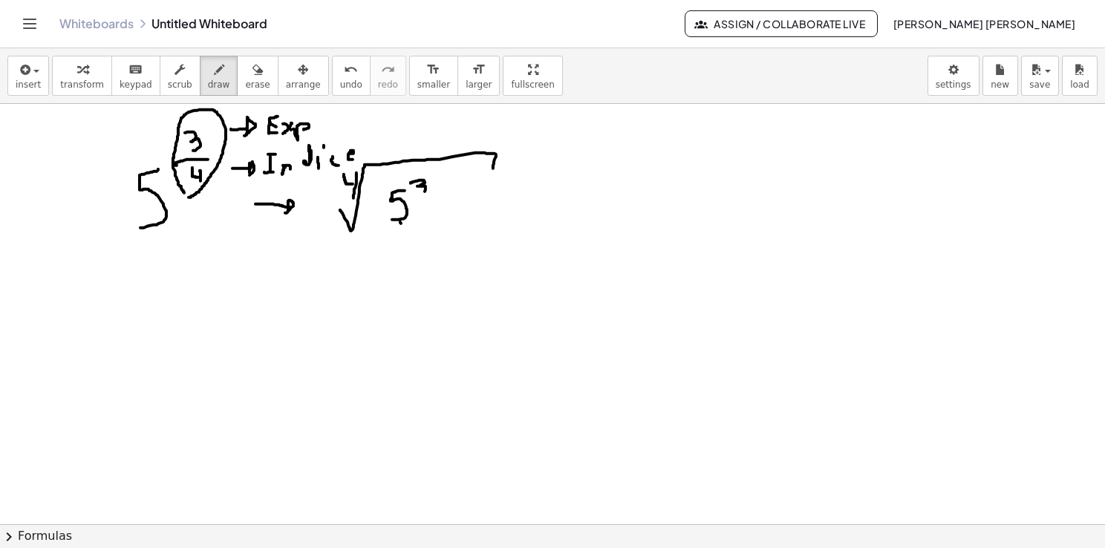
click at [412, 196] on div at bounding box center [552, 525] width 1105 height 842
drag, startPoint x: 129, startPoint y: 320, endPoint x: 132, endPoint y: 367, distance: 46.9
click at [132, 367] on div at bounding box center [552, 525] width 1105 height 842
drag, startPoint x: 155, startPoint y: 260, endPoint x: 164, endPoint y: 276, distance: 18.3
click at [165, 273] on div at bounding box center [552, 525] width 1105 height 842
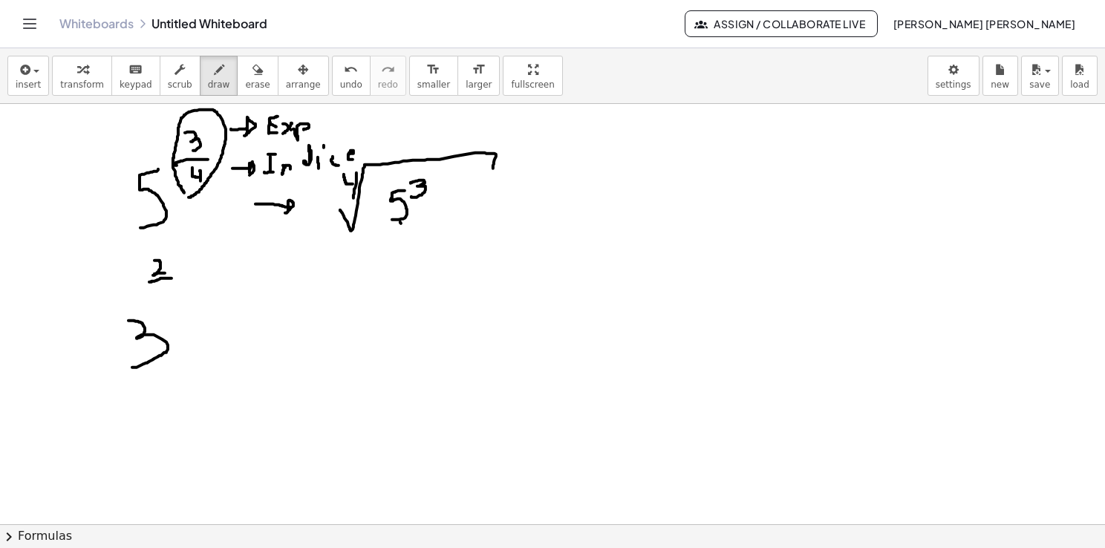
drag, startPoint x: 154, startPoint y: 281, endPoint x: 175, endPoint y: 279, distance: 21.7
click at [175, 278] on div at bounding box center [552, 525] width 1105 height 842
drag, startPoint x: 166, startPoint y: 285, endPoint x: 166, endPoint y: 302, distance: 17.8
click at [167, 302] on div at bounding box center [552, 525] width 1105 height 842
drag, startPoint x: 232, startPoint y: 349, endPoint x: 241, endPoint y: 349, distance: 9.7
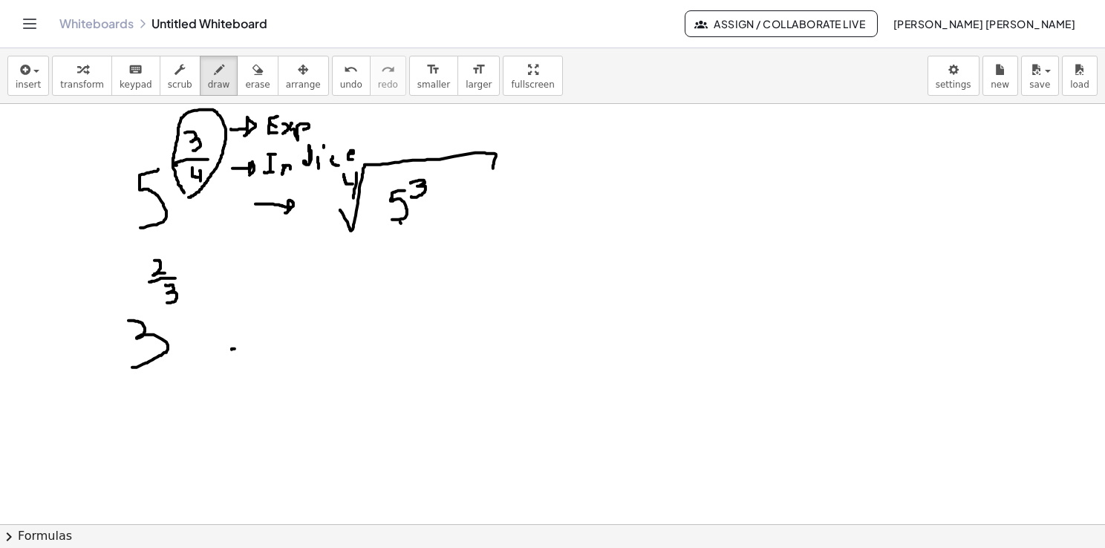
click at [241, 349] on div at bounding box center [552, 525] width 1105 height 842
drag, startPoint x: 227, startPoint y: 337, endPoint x: 240, endPoint y: 342, distance: 13.7
click at [239, 340] on div at bounding box center [552, 525] width 1105 height 842
drag, startPoint x: 339, startPoint y: 201, endPoint x: 351, endPoint y: 200, distance: 12.7
click at [351, 200] on div at bounding box center [552, 525] width 1105 height 842
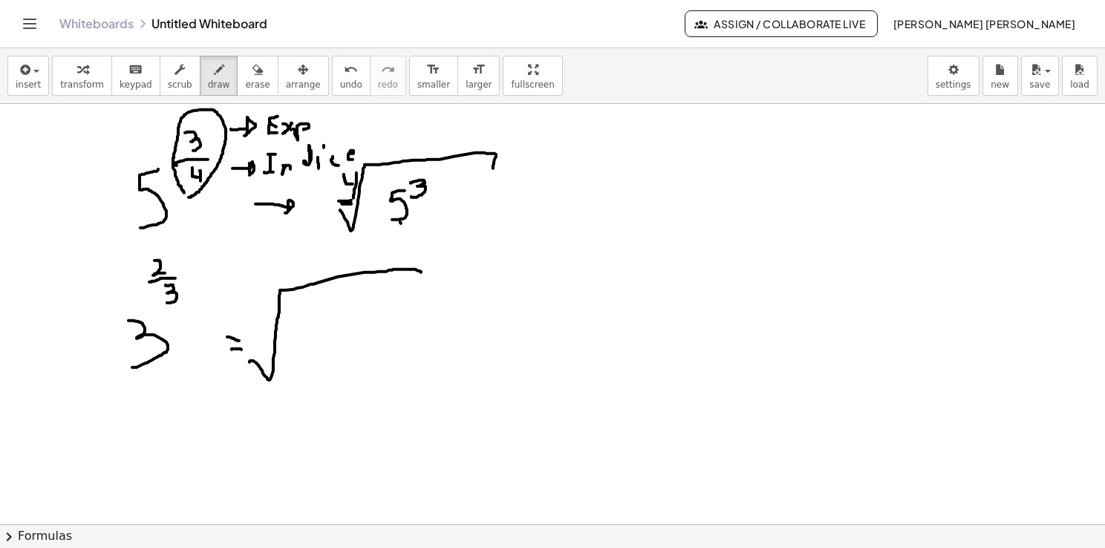
drag, startPoint x: 250, startPoint y: 362, endPoint x: 423, endPoint y: 290, distance: 187.9
click at [423, 290] on div at bounding box center [552, 525] width 1105 height 842
click at [177, 259] on div at bounding box center [552, 525] width 1105 height 842
click at [187, 290] on div at bounding box center [552, 525] width 1105 height 842
drag, startPoint x: 253, startPoint y: 322, endPoint x: 247, endPoint y: 337, distance: 15.7
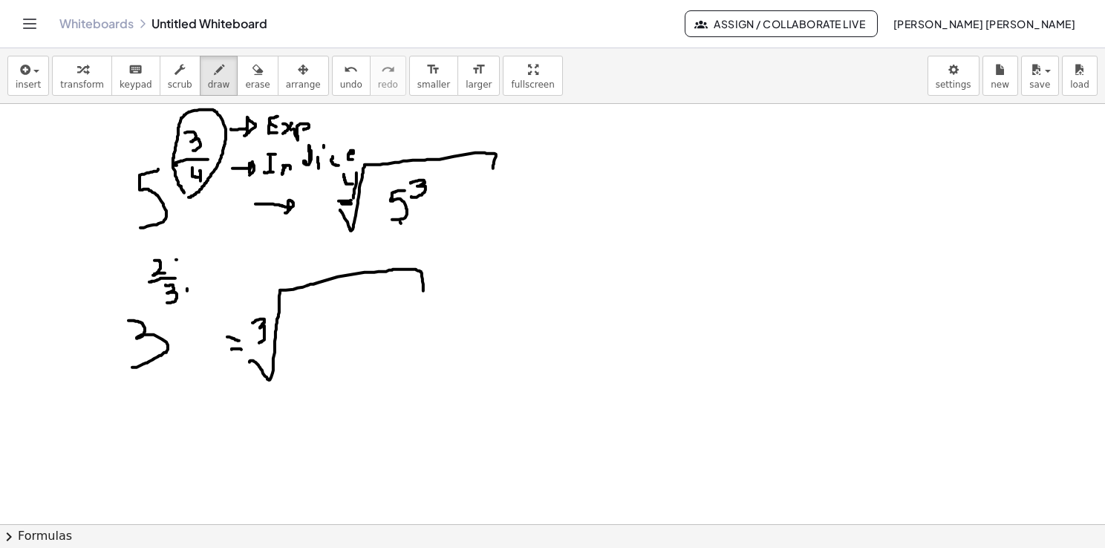
click at [259, 342] on div at bounding box center [552, 525] width 1105 height 842
drag, startPoint x: 319, startPoint y: 319, endPoint x: 321, endPoint y: 341, distance: 21.7
click at [321, 343] on div at bounding box center [552, 525] width 1105 height 842
drag, startPoint x: 339, startPoint y: 299, endPoint x: 351, endPoint y: 310, distance: 15.8
click at [351, 310] on div at bounding box center [552, 525] width 1105 height 842
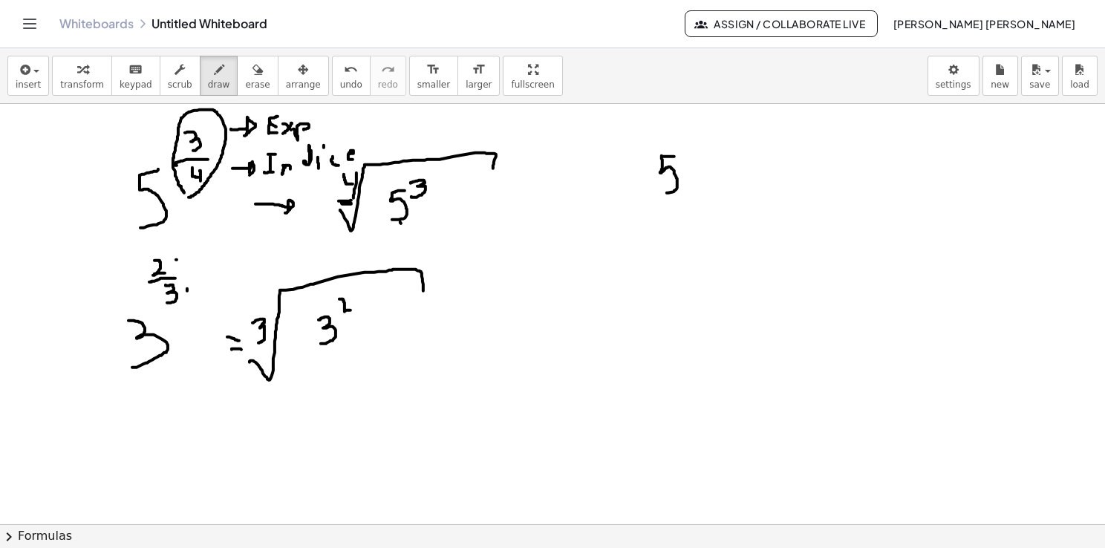
drag, startPoint x: 675, startPoint y: 156, endPoint x: 649, endPoint y: 195, distance: 46.8
click at [649, 195] on div at bounding box center [552, 525] width 1105 height 842
drag, startPoint x: 690, startPoint y: 119, endPoint x: 690, endPoint y: 135, distance: 16.3
click at [690, 135] on div at bounding box center [552, 525] width 1105 height 842
drag, startPoint x: 683, startPoint y: 135, endPoint x: 700, endPoint y: 134, distance: 16.4
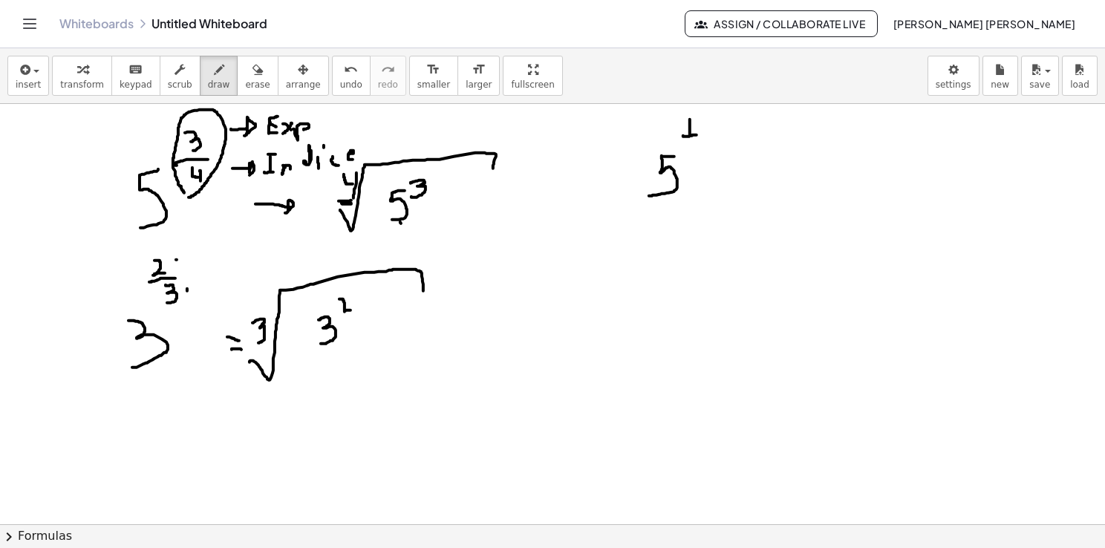
click at [700, 134] on div at bounding box center [552, 525] width 1105 height 842
drag, startPoint x: 693, startPoint y: 140, endPoint x: 692, endPoint y: 157, distance: 17.2
click at [695, 157] on div at bounding box center [552, 525] width 1105 height 842
drag, startPoint x: 727, startPoint y: 171, endPoint x: 735, endPoint y: 174, distance: 9.4
click at [735, 174] on div at bounding box center [552, 525] width 1105 height 842
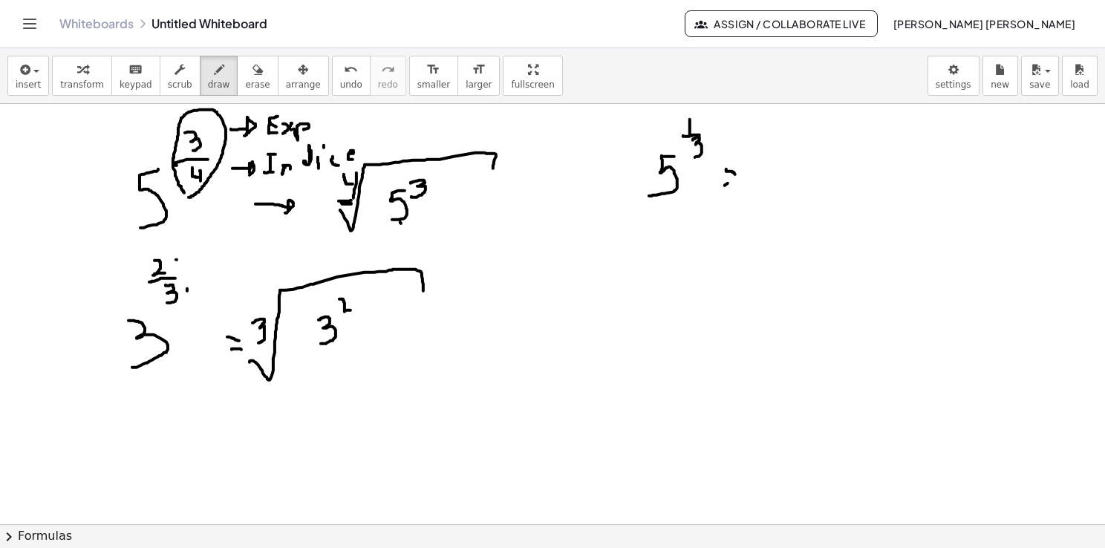
drag, startPoint x: 725, startPoint y: 185, endPoint x: 735, endPoint y: 182, distance: 10.8
click at [735, 182] on div at bounding box center [552, 525] width 1105 height 842
drag, startPoint x: 659, startPoint y: 254, endPoint x: 665, endPoint y: 274, distance: 20.9
click at [665, 274] on div at bounding box center [552, 525] width 1105 height 842
drag, startPoint x: 670, startPoint y: 258, endPoint x: 669, endPoint y: 302, distance: 43.9
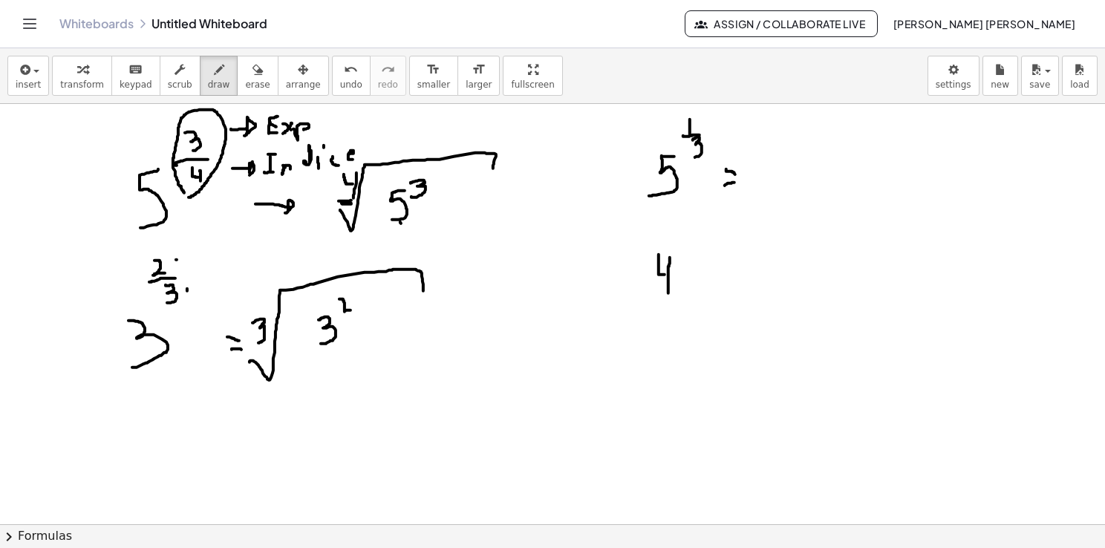
click at [669, 302] on div at bounding box center [552, 525] width 1105 height 842
drag, startPoint x: 686, startPoint y: 217, endPoint x: 683, endPoint y: 237, distance: 20.2
click at [683, 237] on div at bounding box center [552, 525] width 1105 height 842
drag, startPoint x: 676, startPoint y: 243, endPoint x: 705, endPoint y: 244, distance: 29.0
click at [705, 244] on div at bounding box center [552, 525] width 1105 height 842
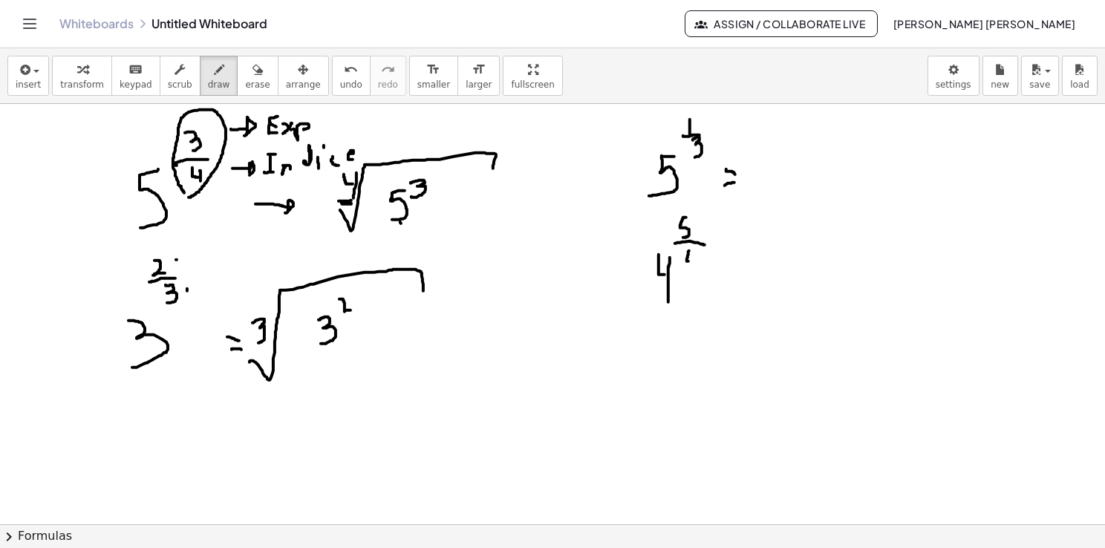
drag, startPoint x: 689, startPoint y: 251, endPoint x: 694, endPoint y: 260, distance: 10.3
click at [694, 260] on div at bounding box center [552, 525] width 1105 height 842
drag, startPoint x: 697, startPoint y: 254, endPoint x: 697, endPoint y: 269, distance: 14.9
click at [697, 267] on div at bounding box center [552, 525] width 1105 height 842
drag, startPoint x: 730, startPoint y: 277, endPoint x: 744, endPoint y: 278, distance: 13.4
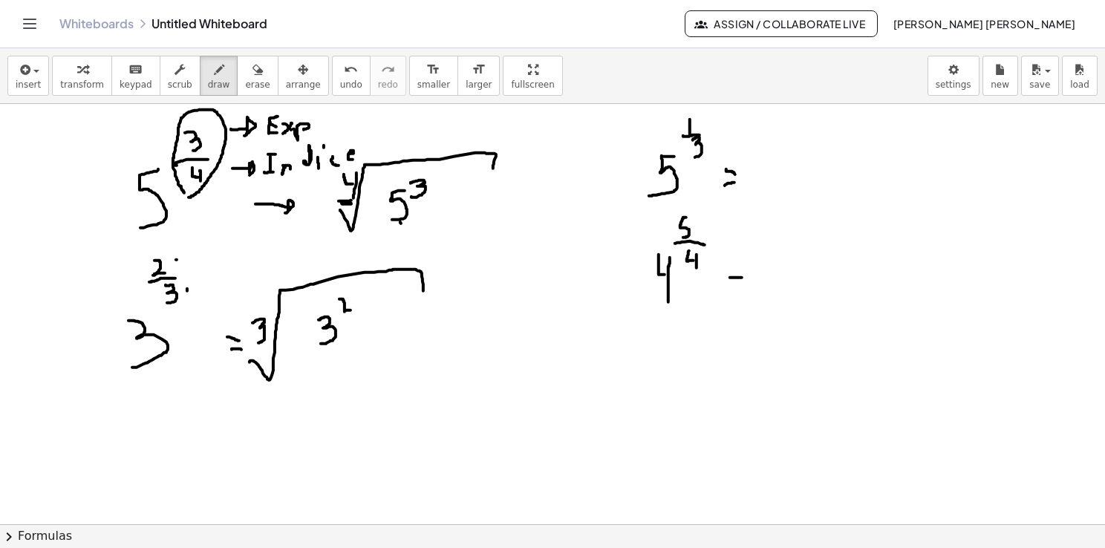
click at [743, 277] on div at bounding box center [552, 525] width 1105 height 842
drag, startPoint x: 736, startPoint y: 286, endPoint x: 744, endPoint y: 290, distance: 9.0
click at [743, 290] on div at bounding box center [552, 525] width 1105 height 842
drag, startPoint x: 659, startPoint y: 361, endPoint x: 650, endPoint y: 408, distance: 47.6
click at [650, 408] on div at bounding box center [552, 525] width 1105 height 842
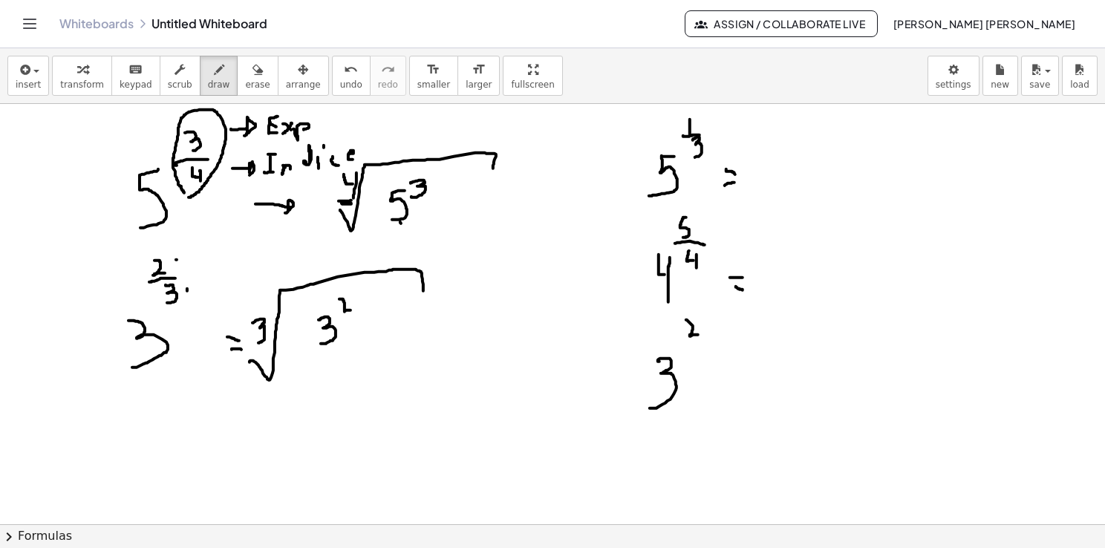
drag, startPoint x: 686, startPoint y: 319, endPoint x: 698, endPoint y: 335, distance: 19.6
click at [698, 335] on div at bounding box center [552, 525] width 1105 height 842
drag, startPoint x: 683, startPoint y: 347, endPoint x: 704, endPoint y: 346, distance: 20.8
click at [704, 346] on div at bounding box center [552, 525] width 1105 height 842
drag, startPoint x: 692, startPoint y: 355, endPoint x: 701, endPoint y: 360, distance: 10.3
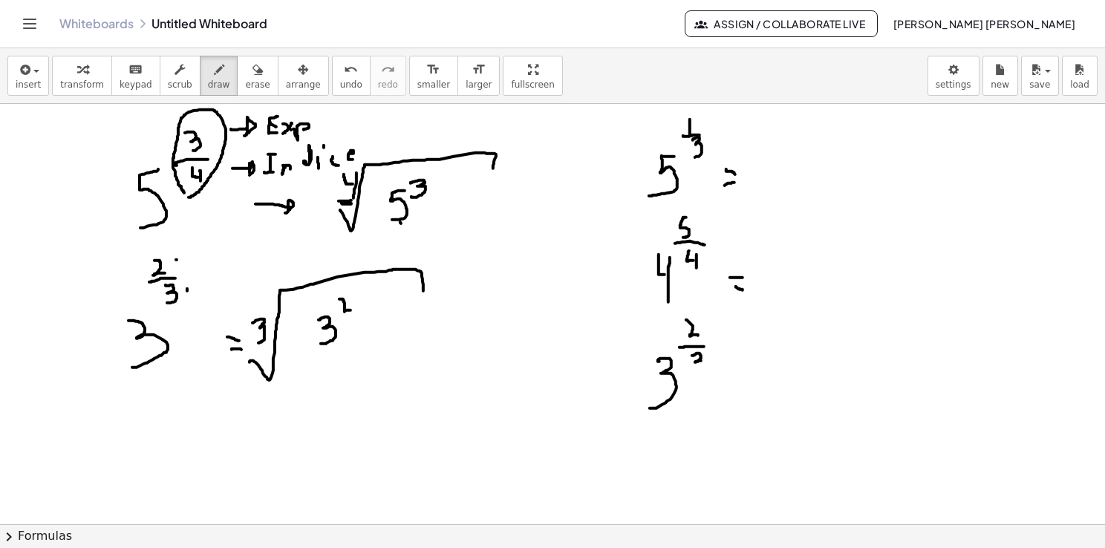
click at [701, 360] on div at bounding box center [552, 525] width 1105 height 842
click at [253, 71] on icon "button" at bounding box center [258, 70] width 10 height 18
drag, startPoint x: 703, startPoint y: 343, endPoint x: 658, endPoint y: 397, distance: 70.1
click at [660, 400] on div at bounding box center [552, 525] width 1105 height 842
click at [208, 79] on span "draw" at bounding box center [219, 84] width 22 height 10
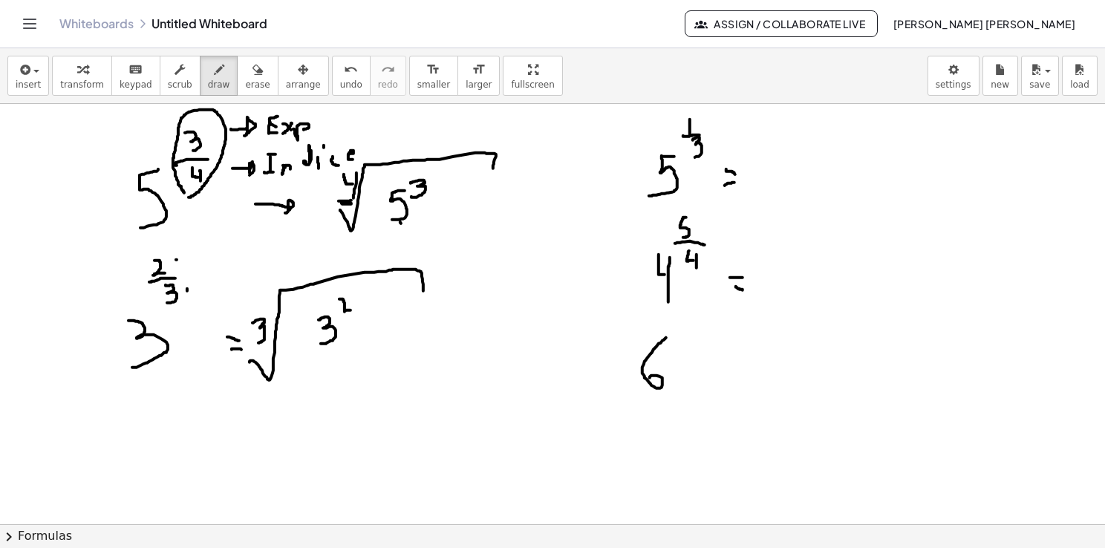
drag, startPoint x: 666, startPoint y: 337, endPoint x: 649, endPoint y: 380, distance: 45.9
click at [649, 379] on div at bounding box center [552, 525] width 1105 height 842
drag, startPoint x: 684, startPoint y: 311, endPoint x: 698, endPoint y: 325, distance: 20.0
click at [698, 325] on div at bounding box center [552, 525] width 1105 height 842
drag, startPoint x: 682, startPoint y: 334, endPoint x: 703, endPoint y: 336, distance: 21.6
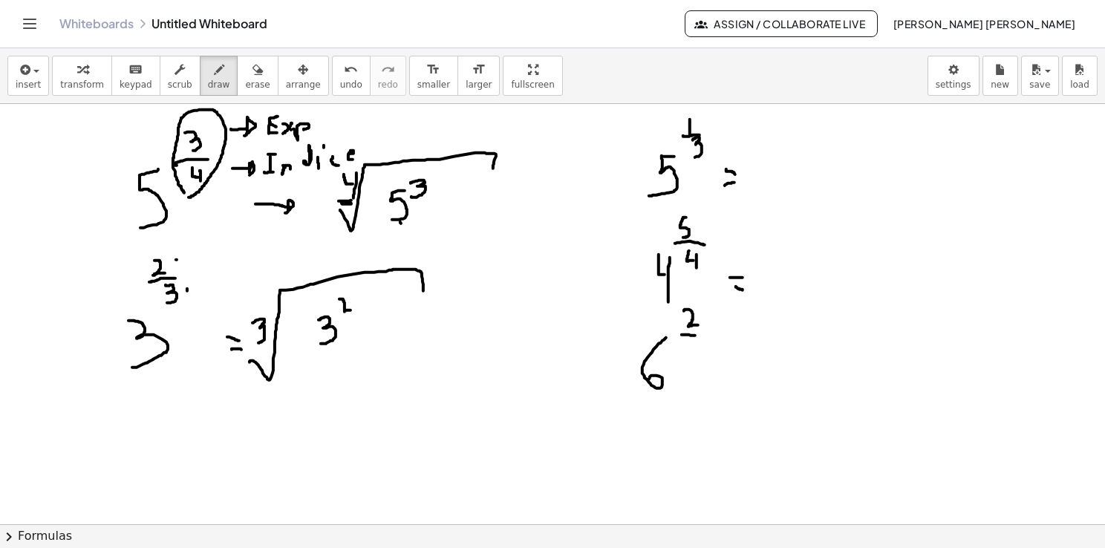
click at [703, 336] on div at bounding box center [552, 525] width 1105 height 842
drag, startPoint x: 696, startPoint y: 347, endPoint x: 686, endPoint y: 364, distance: 19.6
click at [686, 364] on div at bounding box center [552, 525] width 1105 height 842
drag, startPoint x: 728, startPoint y: 358, endPoint x: 739, endPoint y: 356, distance: 11.4
click at [739, 356] on div at bounding box center [552, 525] width 1105 height 842
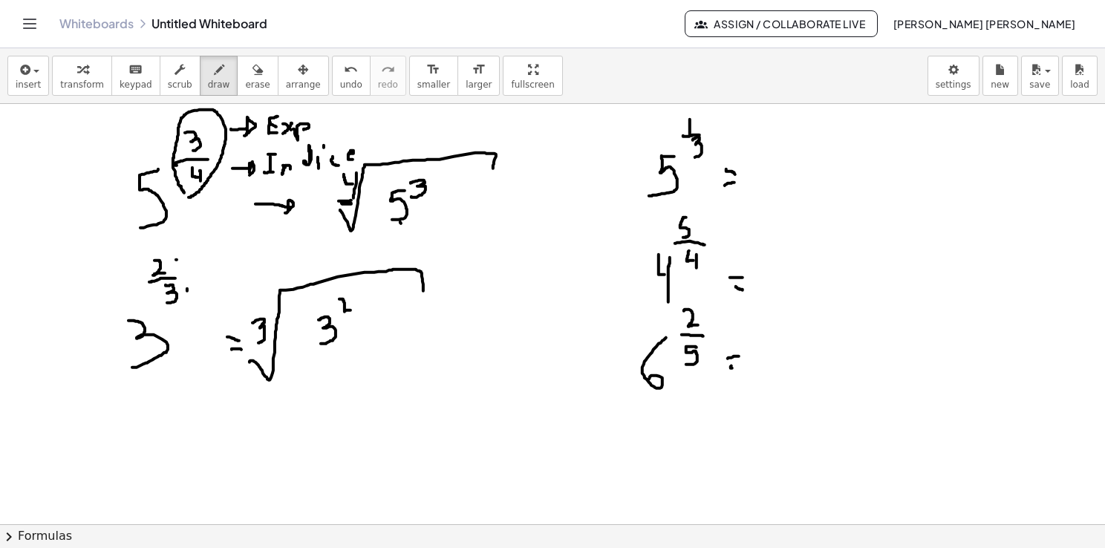
drag, startPoint x: 731, startPoint y: 367, endPoint x: 740, endPoint y: 368, distance: 9.0
click at [737, 368] on div at bounding box center [552, 525] width 1105 height 842
drag, startPoint x: 271, startPoint y: 415, endPoint x: 456, endPoint y: 272, distance: 233.6
click at [456, 272] on div at bounding box center [552, 525] width 1105 height 842
click at [612, 167] on div at bounding box center [552, 525] width 1105 height 842
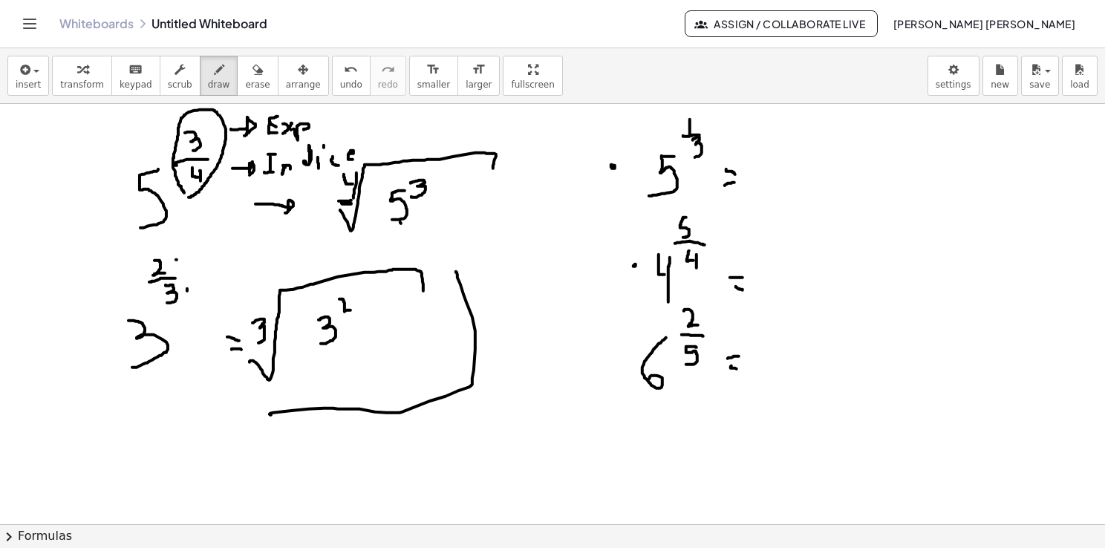
click at [634, 267] on div at bounding box center [552, 525] width 1105 height 842
drag, startPoint x: 752, startPoint y: 171, endPoint x: 883, endPoint y: 143, distance: 133.8
click at [883, 143] on div at bounding box center [552, 525] width 1105 height 842
drag, startPoint x: 744, startPoint y: 134, endPoint x: 746, endPoint y: 148, distance: 14.3
click at [747, 150] on div at bounding box center [552, 525] width 1105 height 842
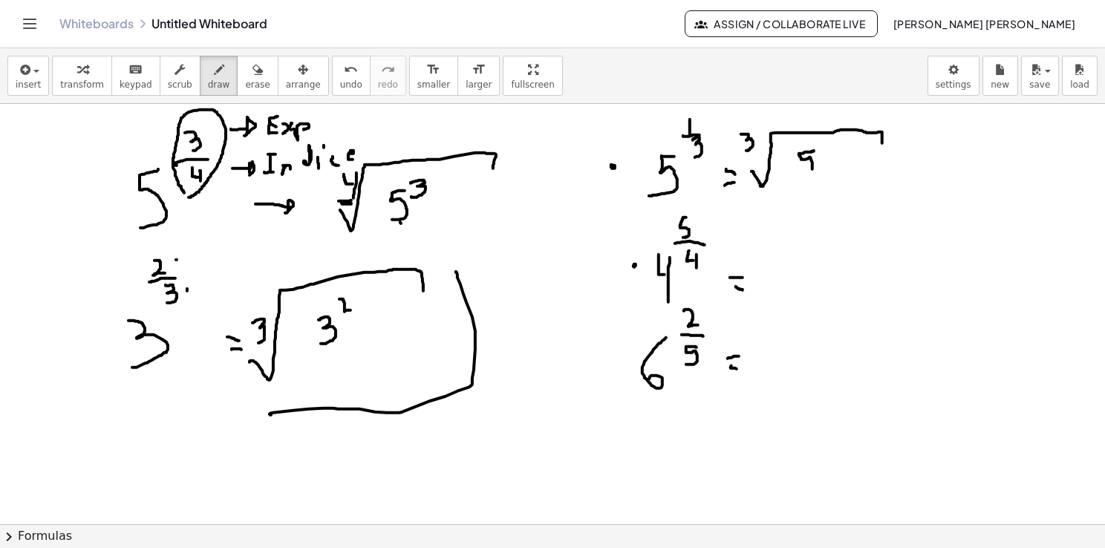
drag, startPoint x: 814, startPoint y: 151, endPoint x: 802, endPoint y: 173, distance: 25.3
click at [804, 173] on div at bounding box center [552, 525] width 1105 height 842
drag, startPoint x: 820, startPoint y: 148, endPoint x: 827, endPoint y: 154, distance: 8.9
click at [827, 154] on div at bounding box center [552, 525] width 1105 height 842
drag, startPoint x: 770, startPoint y: 278, endPoint x: 914, endPoint y: 241, distance: 148.8
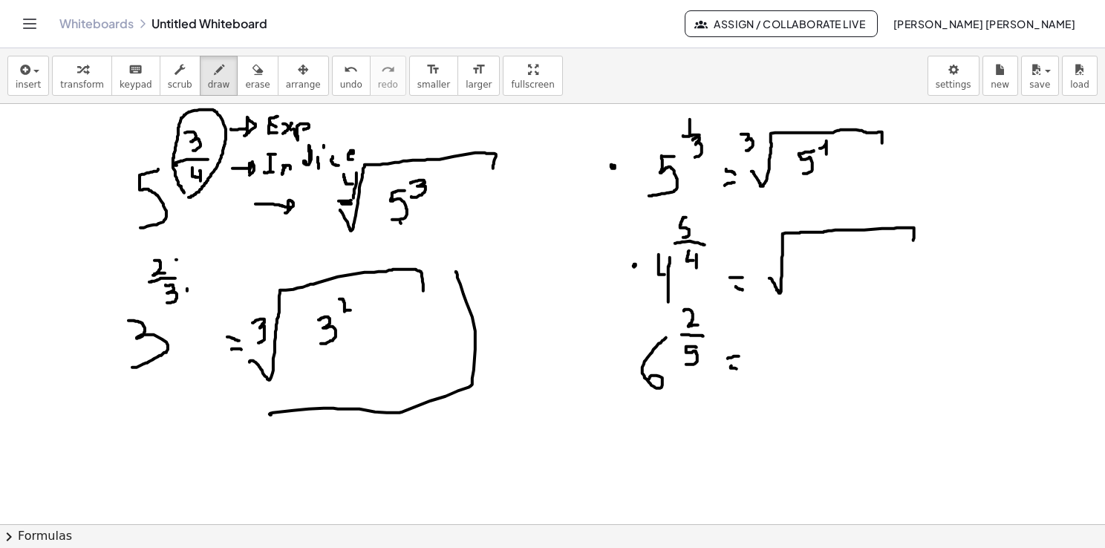
click at [914, 241] on div at bounding box center [552, 525] width 1105 height 842
drag, startPoint x: 773, startPoint y: 282, endPoint x: 764, endPoint y: 282, distance: 8.2
click at [764, 282] on div at bounding box center [552, 525] width 1105 height 842
drag, startPoint x: 763, startPoint y: 244, endPoint x: 767, endPoint y: 255, distance: 12.0
click at [766, 255] on div at bounding box center [552, 525] width 1105 height 842
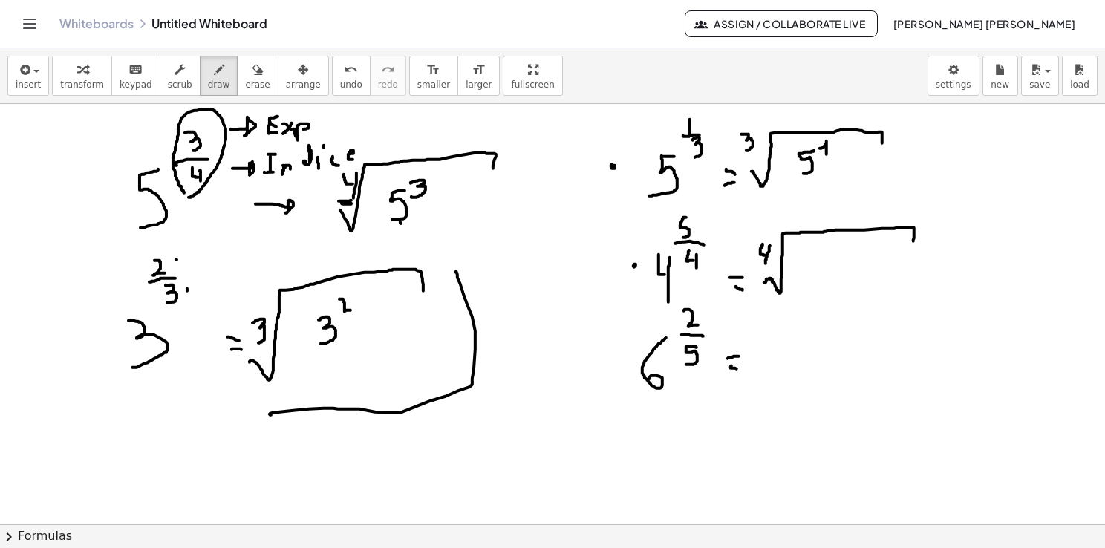
drag, startPoint x: 770, startPoint y: 245, endPoint x: 765, endPoint y: 265, distance: 20.7
click at [765, 265] on div at bounding box center [552, 525] width 1105 height 842
drag, startPoint x: 825, startPoint y: 250, endPoint x: 832, endPoint y: 263, distance: 14.9
click at [831, 263] on div at bounding box center [552, 525] width 1105 height 842
drag, startPoint x: 833, startPoint y: 251, endPoint x: 830, endPoint y: 279, distance: 28.4
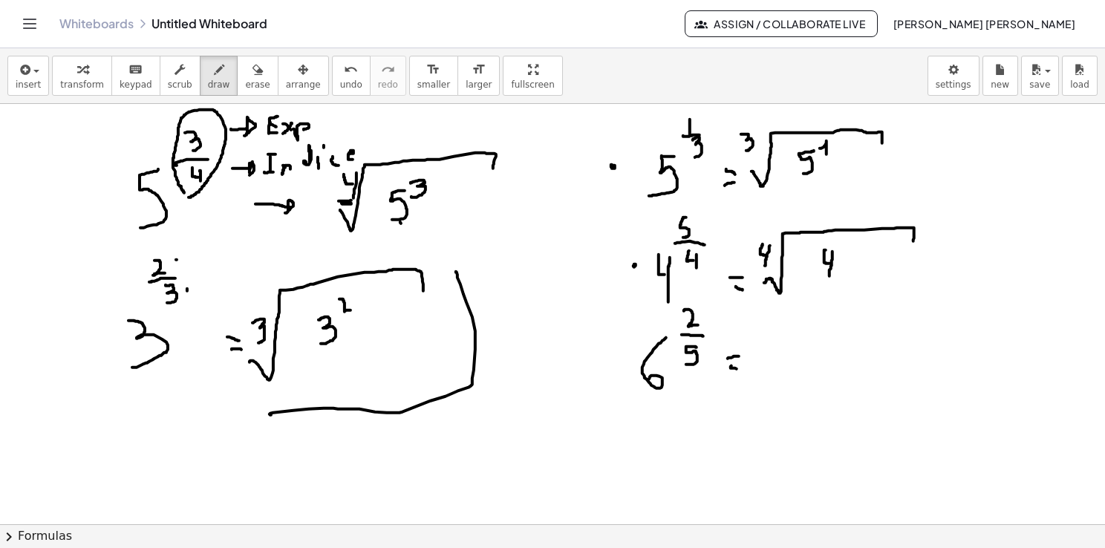
click at [830, 278] on div at bounding box center [552, 525] width 1105 height 842
drag, startPoint x: 845, startPoint y: 237, endPoint x: 841, endPoint y: 250, distance: 13.9
click at [841, 251] on div at bounding box center [552, 525] width 1105 height 842
drag, startPoint x: 773, startPoint y: 376, endPoint x: 949, endPoint y: 331, distance: 182.5
click at [949, 331] on div at bounding box center [552, 525] width 1105 height 842
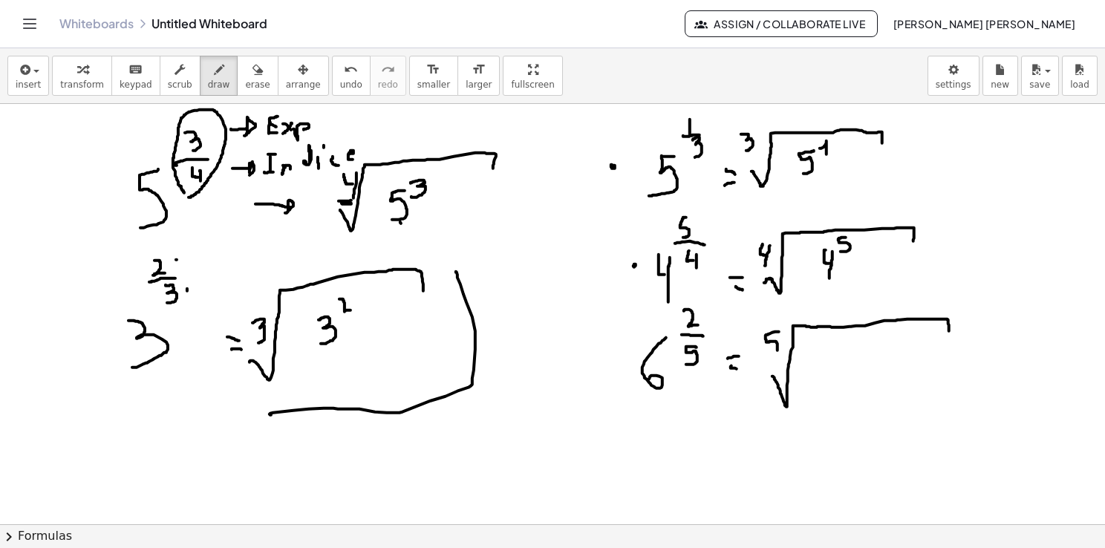
drag, startPoint x: 779, startPoint y: 331, endPoint x: 767, endPoint y: 349, distance: 21.4
click at [770, 352] on div at bounding box center [552, 525] width 1105 height 842
drag, startPoint x: 841, startPoint y: 346, endPoint x: 833, endPoint y: 380, distance: 34.4
click at [833, 379] on div at bounding box center [552, 525] width 1105 height 842
drag, startPoint x: 862, startPoint y: 340, endPoint x: 883, endPoint y: 356, distance: 26.0
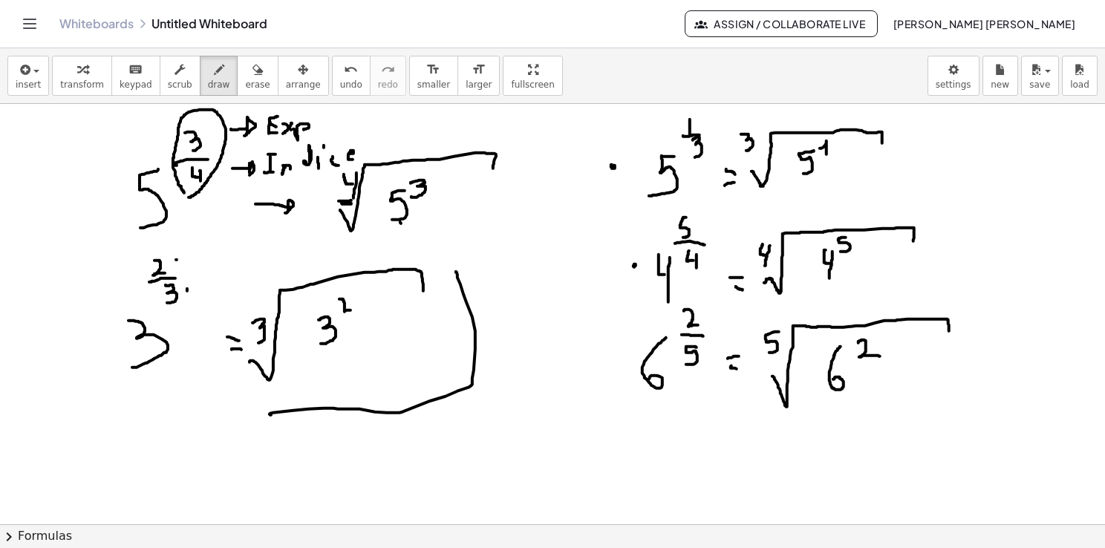
click at [883, 356] on div at bounding box center [552, 525] width 1105 height 842
